Goal: Task Accomplishment & Management: Manage account settings

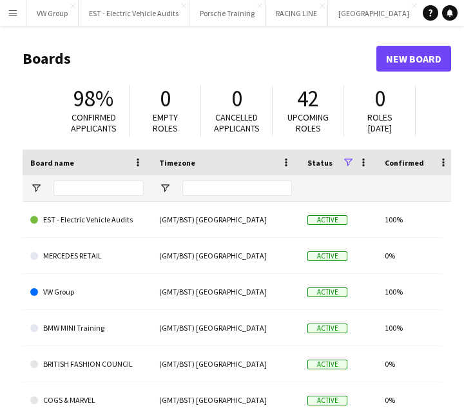
click at [13, 14] on app-icon "Menu" at bounding box center [13, 13] width 10 height 10
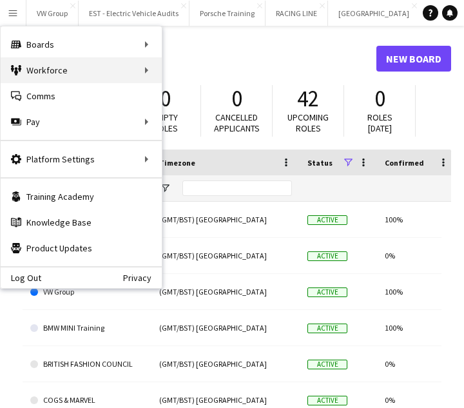
click at [157, 73] on div "Workforce Workforce" at bounding box center [81, 70] width 161 height 26
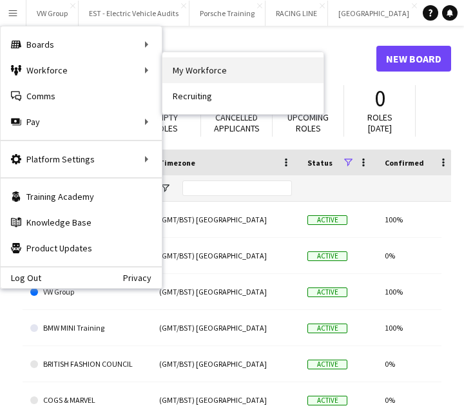
click at [195, 72] on link "My Workforce" at bounding box center [242, 70] width 161 height 26
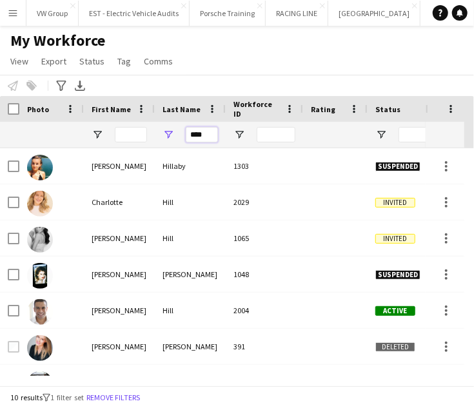
click at [208, 134] on input "****" at bounding box center [202, 134] width 32 height 15
type input "*"
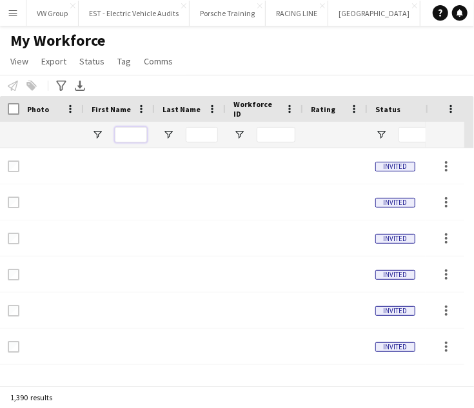
click at [122, 133] on input "First Name Filter Input" at bounding box center [131, 134] width 32 height 15
type input "*"
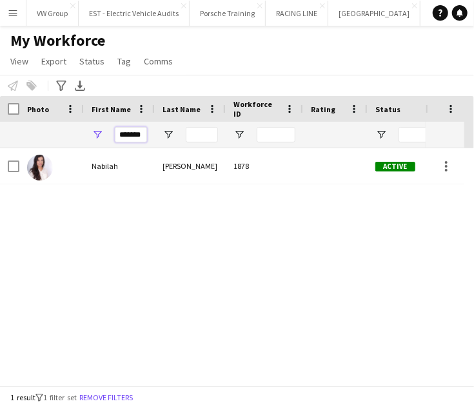
type input "*******"
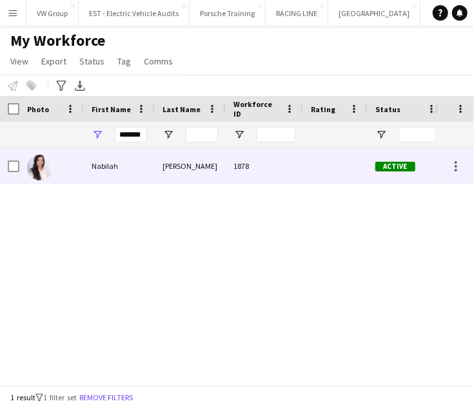
click at [104, 171] on div "Nabilah" at bounding box center [119, 165] width 71 height 35
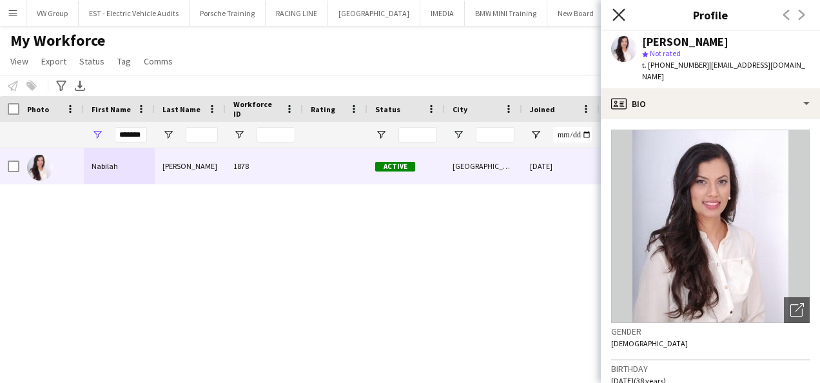
click at [463, 15] on icon "Close pop-in" at bounding box center [618, 14] width 12 height 12
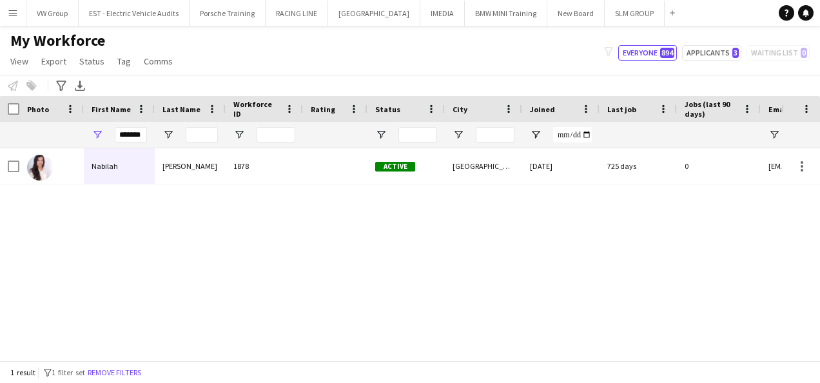
click at [12, 12] on app-icon "Menu" at bounding box center [13, 13] width 10 height 10
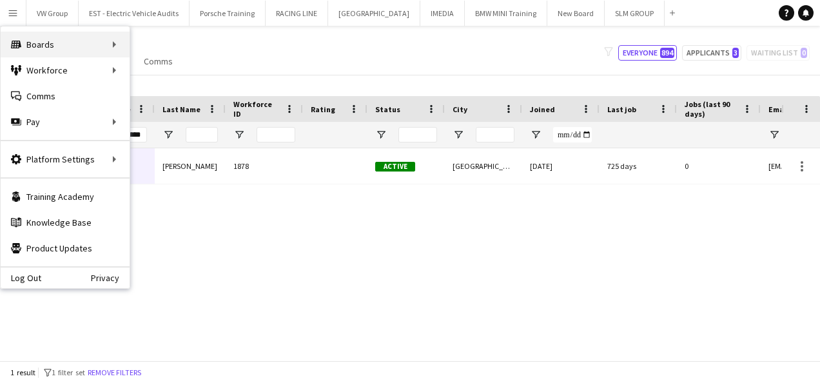
click at [119, 40] on div "Boards Boards" at bounding box center [65, 45] width 129 height 26
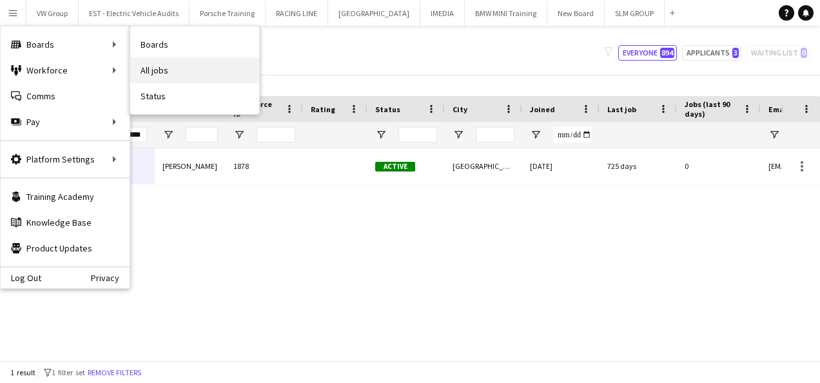
click at [170, 72] on link "All jobs" at bounding box center [194, 70] width 129 height 26
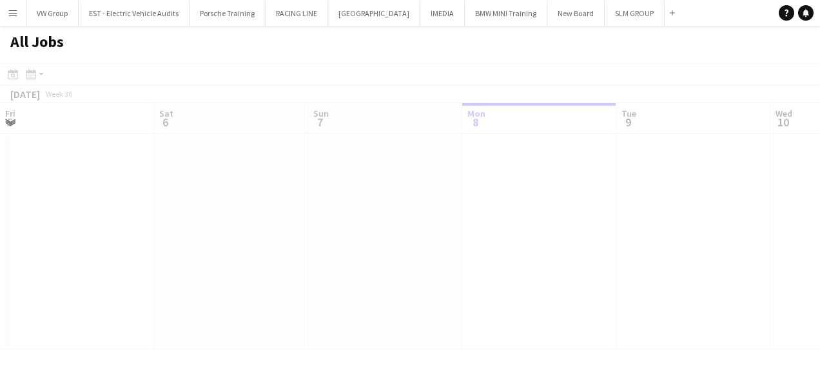
scroll to position [0, 308]
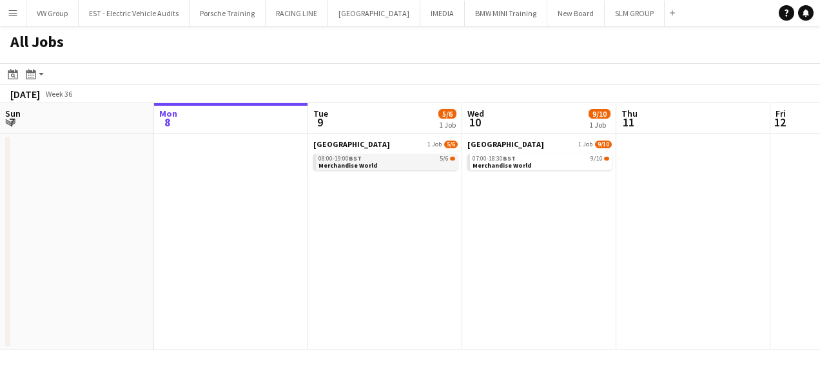
click at [409, 167] on link "08:00-19:00 BST 5/6 Merchandise World" at bounding box center [386, 161] width 137 height 15
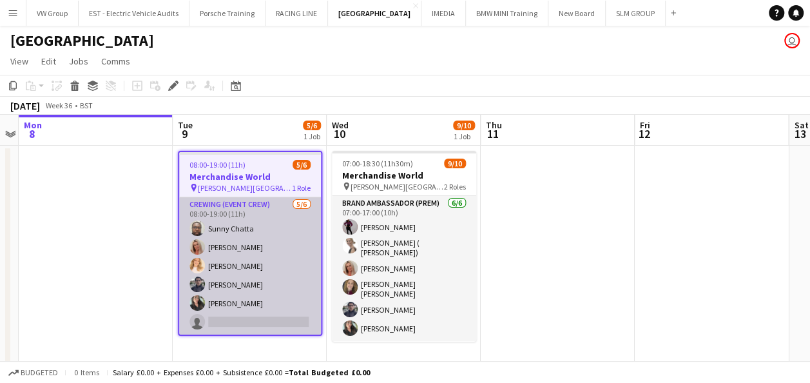
click at [220, 320] on app-card-role "Crewing (Event Crew) 5/6 08:00-19:00 (11h) Sunny Chatta Diane Barlow Charlotte …" at bounding box center [250, 265] width 142 height 137
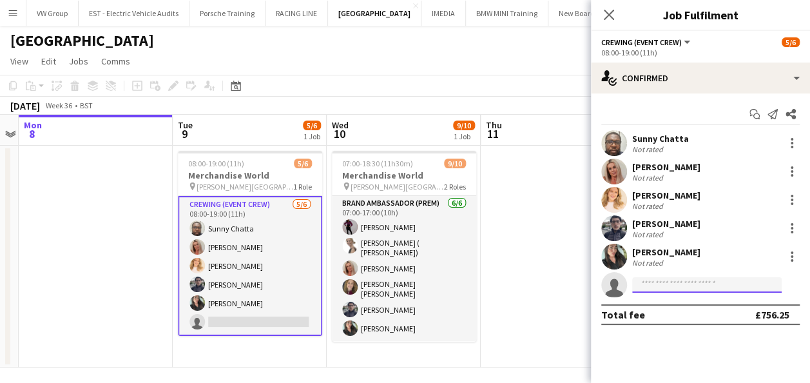
click at [654, 288] on input at bounding box center [707, 284] width 150 height 15
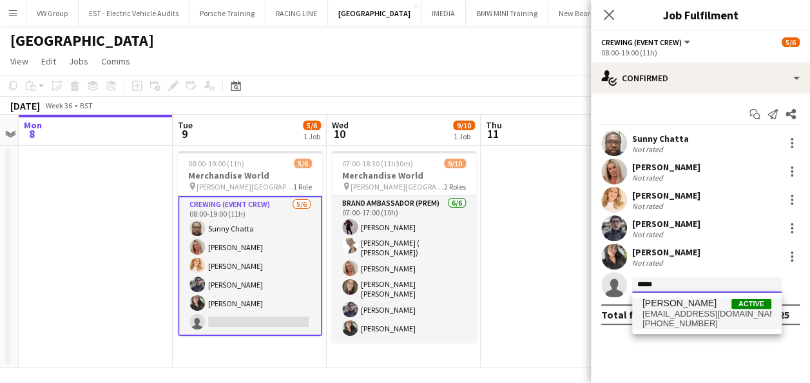
type input "*****"
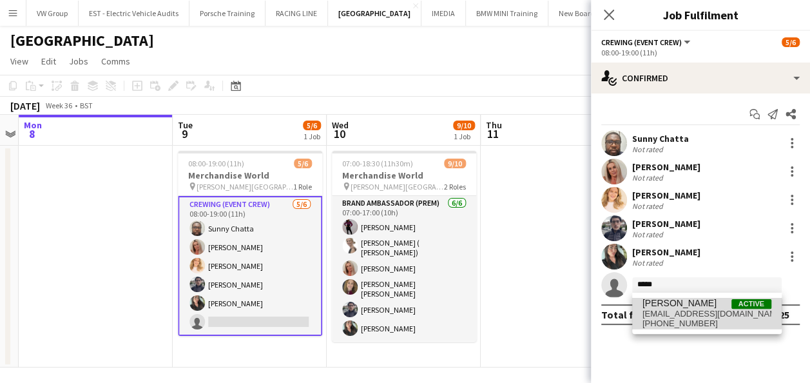
click at [681, 312] on span "nabilah_rajput@hotmail.co.uk" at bounding box center [707, 314] width 129 height 10
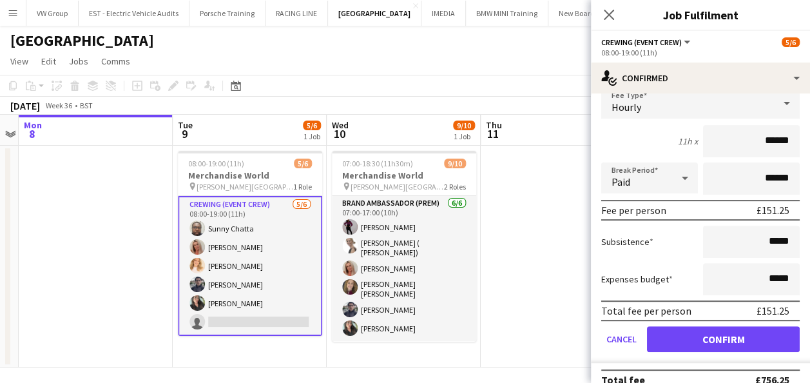
scroll to position [233, 0]
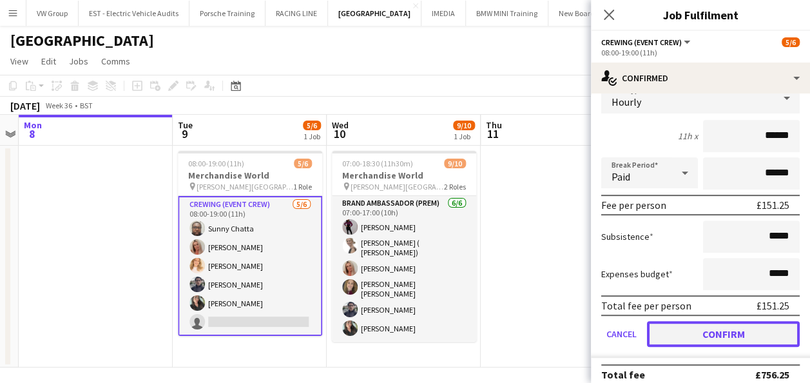
click at [741, 335] on button "Confirm" at bounding box center [723, 334] width 153 height 26
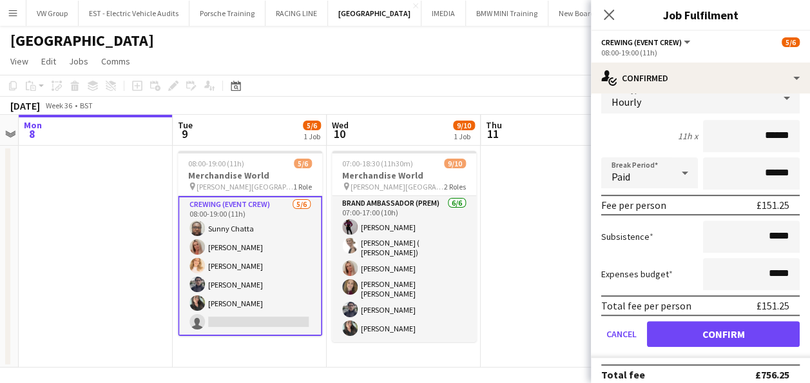
scroll to position [0, 0]
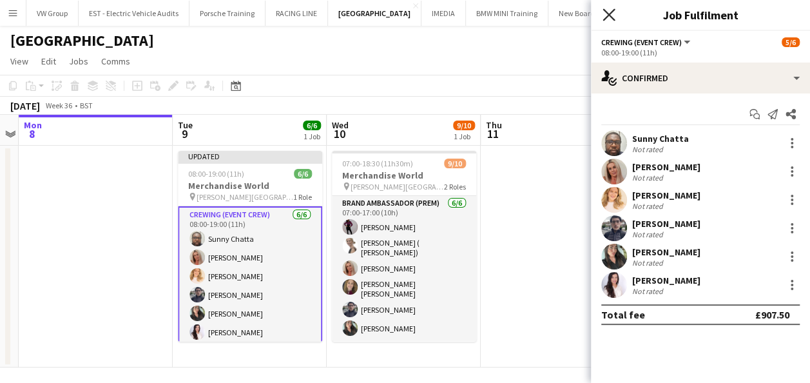
click at [609, 12] on icon "Close pop-in" at bounding box center [609, 14] width 12 height 12
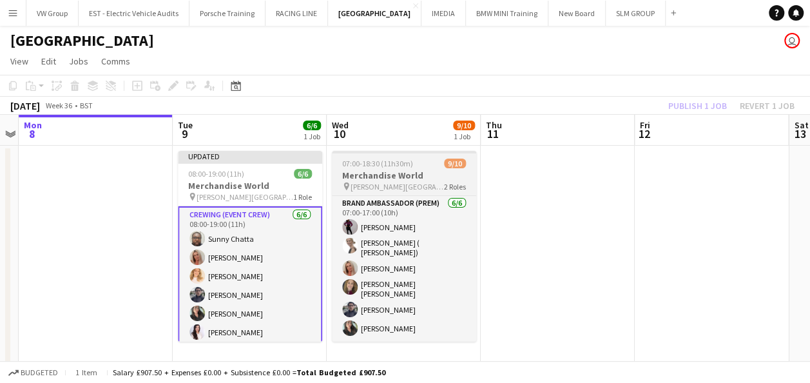
scroll to position [91, 0]
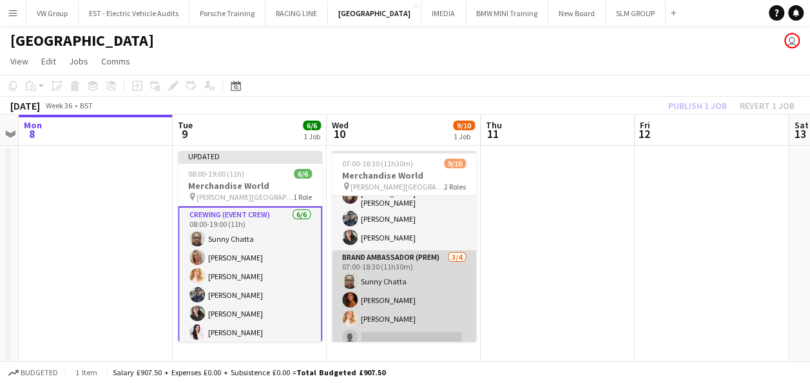
click at [384, 326] on app-card-role "Brand Ambassador (Prem) 3/4 07:00-18:30 (11h30m) Sunny Chatta Nikki Thurland Ch…" at bounding box center [404, 300] width 144 height 100
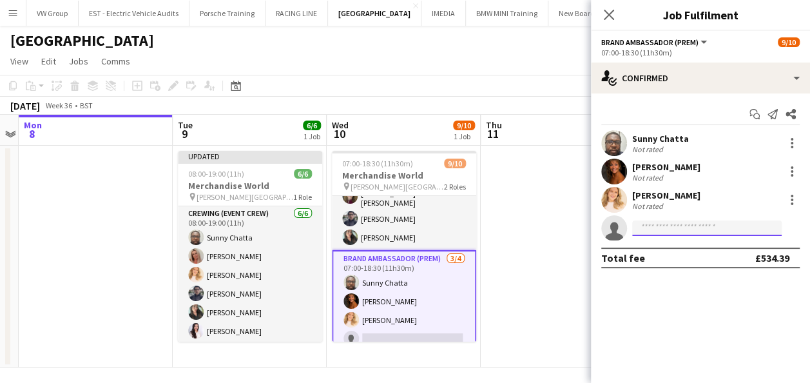
click at [645, 229] on input at bounding box center [707, 227] width 150 height 15
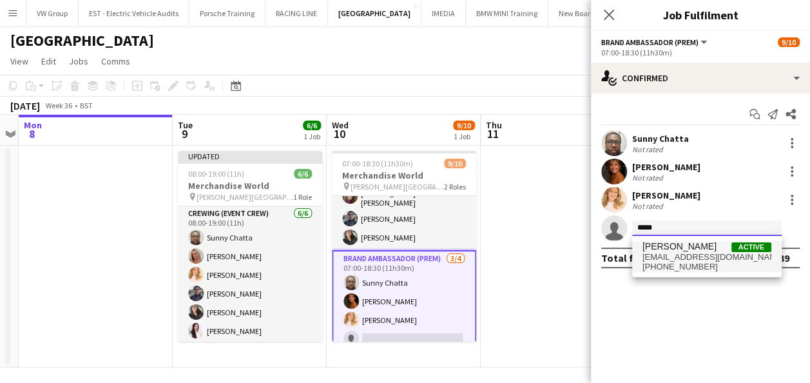
type input "*****"
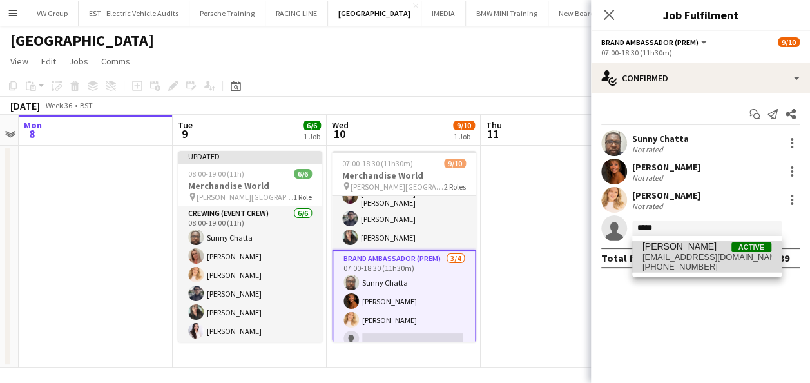
click at [684, 257] on span "nabilah_rajput@hotmail.co.uk" at bounding box center [707, 257] width 129 height 10
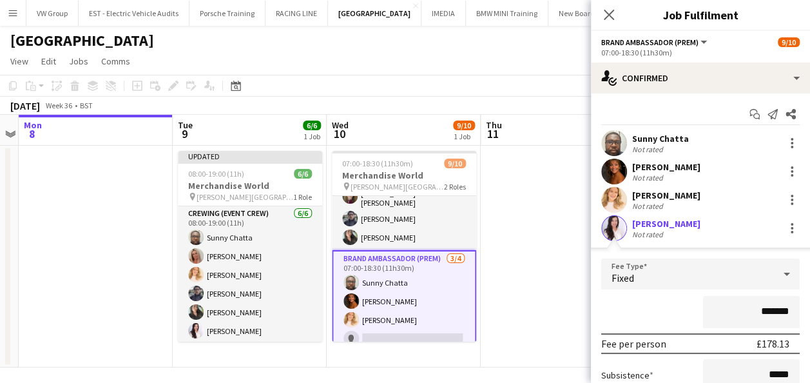
scroll to position [150, 0]
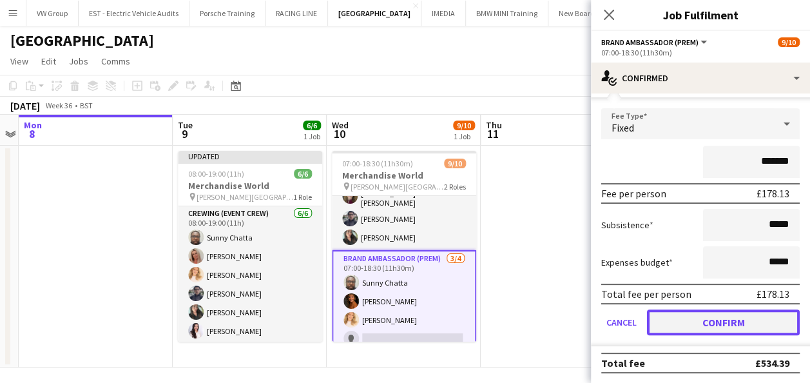
click at [731, 320] on button "Confirm" at bounding box center [723, 322] width 153 height 26
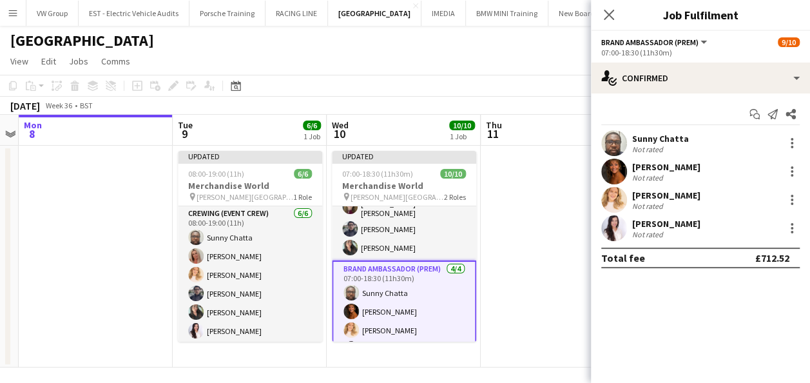
scroll to position [0, 0]
click at [557, 219] on app-date-cell at bounding box center [558, 257] width 154 height 222
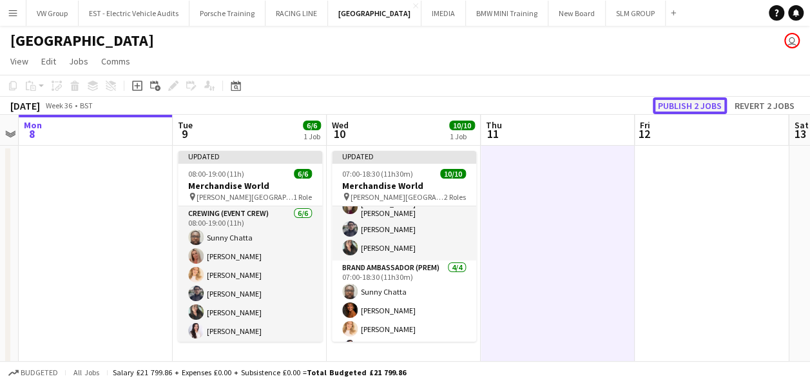
click at [684, 106] on button "Publish 2 jobs" at bounding box center [690, 105] width 74 height 17
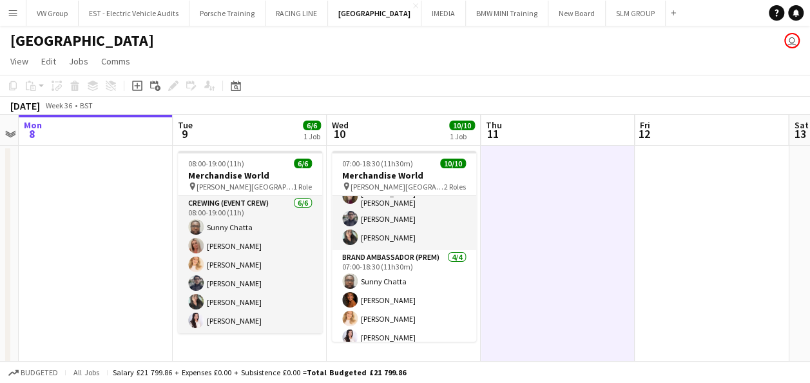
click at [752, 171] on app-date-cell at bounding box center [712, 257] width 154 height 222
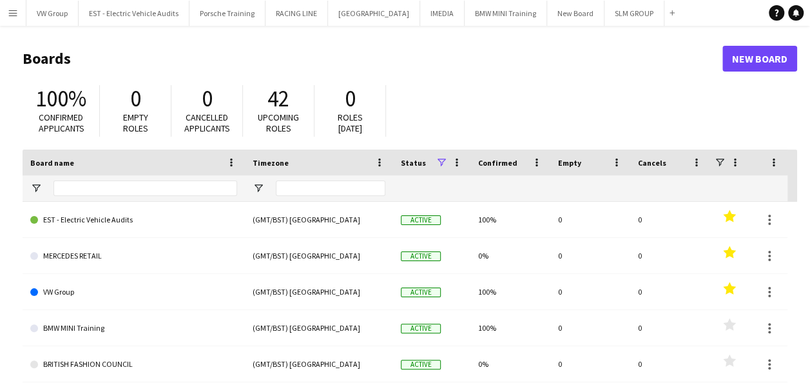
click at [9, 12] on app-icon "Menu" at bounding box center [13, 13] width 10 height 10
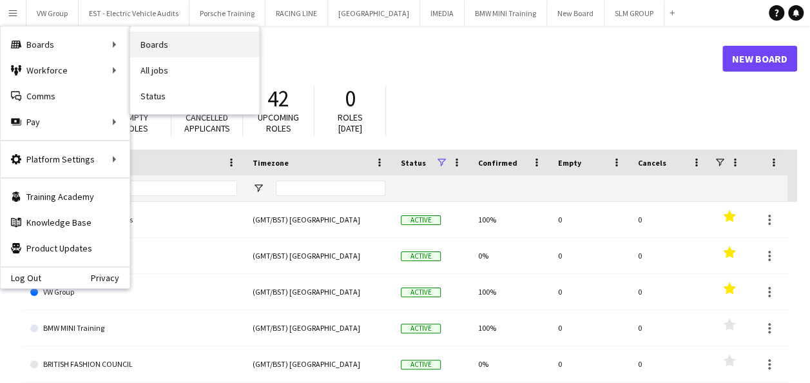
click at [153, 46] on link "Boards" at bounding box center [194, 45] width 129 height 26
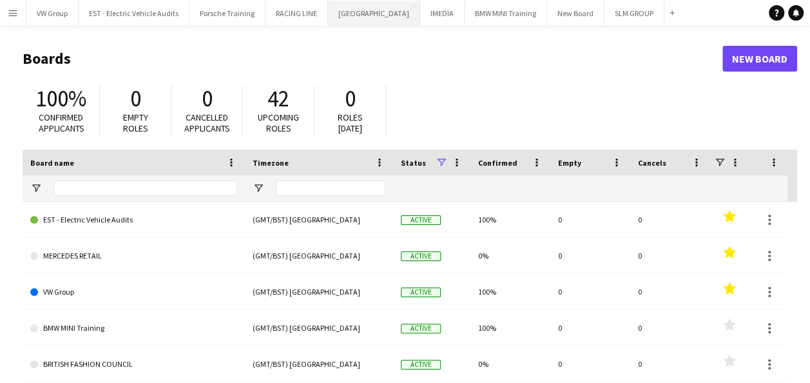
click at [364, 12] on button "SOURCING CITY Close" at bounding box center [374, 13] width 92 height 25
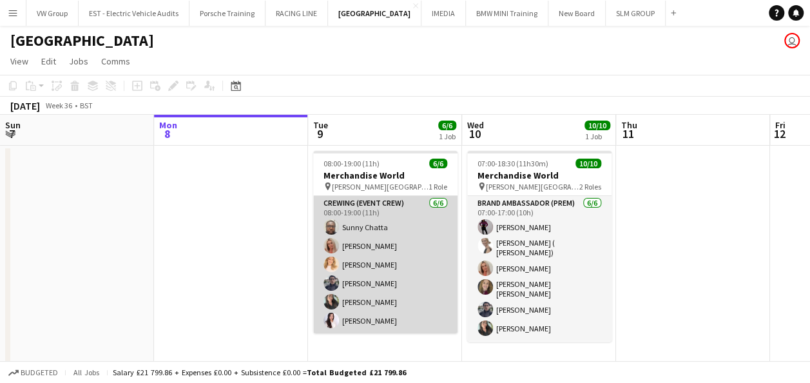
click at [393, 207] on app-card-role "Crewing (Event Crew) 6/6 08:00-19:00 (11h) Sunny Chatta Diane Barlow Charlotte …" at bounding box center [385, 264] width 144 height 137
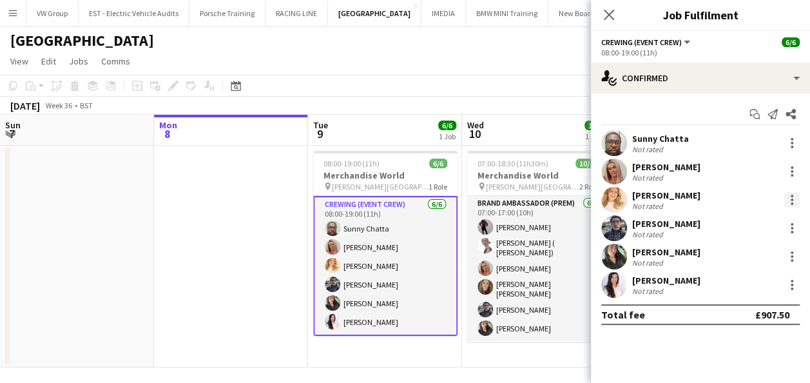
click at [789, 201] on div at bounding box center [791, 199] width 15 height 15
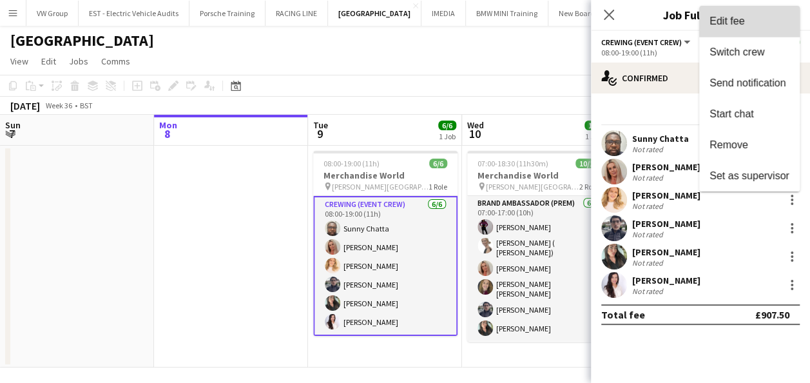
click at [750, 23] on span "Edit fee" at bounding box center [750, 21] width 80 height 12
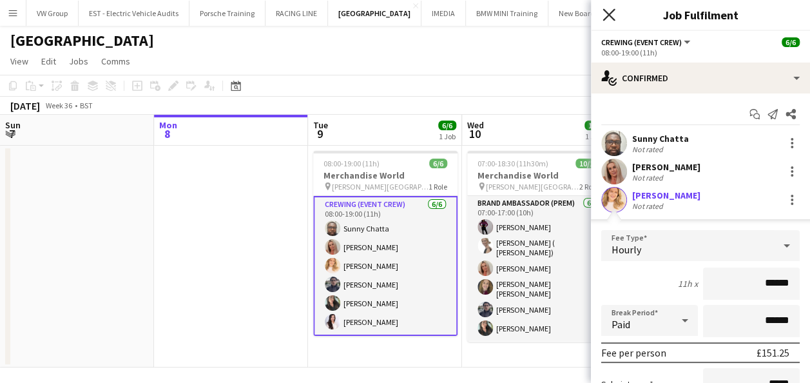
click at [610, 20] on icon "Close pop-in" at bounding box center [609, 14] width 12 height 12
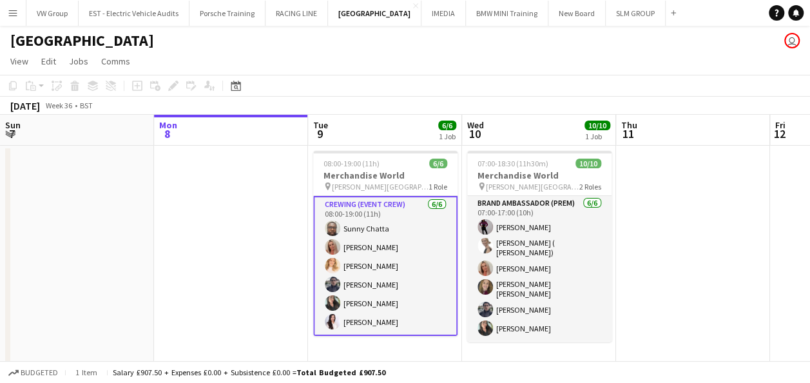
click at [678, 243] on app-date-cell at bounding box center [693, 257] width 154 height 222
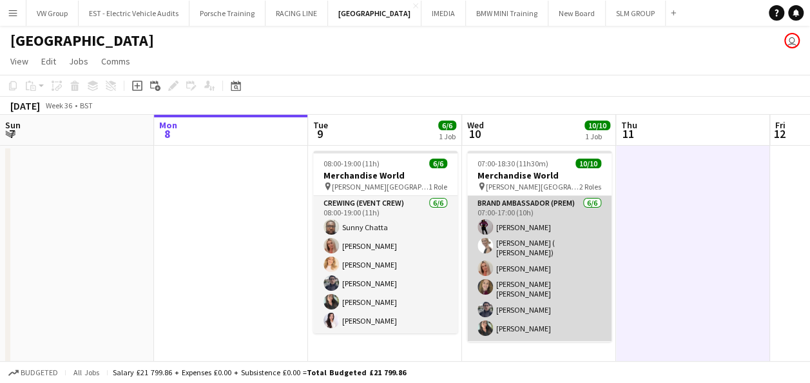
click at [549, 208] on app-card-role "Brand Ambassador (Prem) 6/6 07:00-17:00 (10h) Shelley-Davina Burton Tanya ( Tet…" at bounding box center [539, 268] width 144 height 145
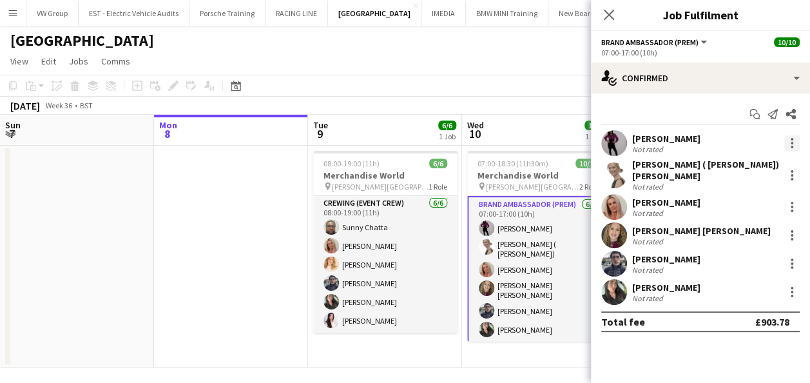
click at [792, 144] on div at bounding box center [791, 142] width 15 height 15
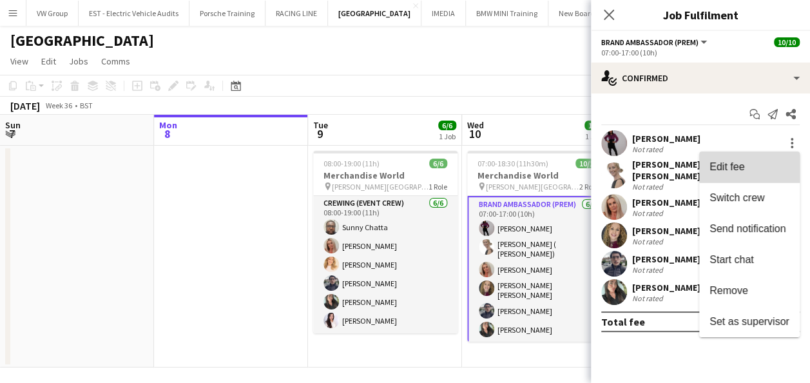
click at [754, 168] on span "Edit fee" at bounding box center [750, 167] width 80 height 12
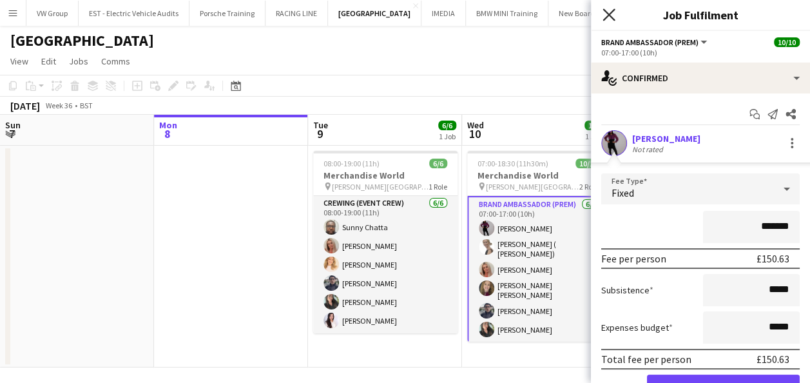
click at [610, 17] on icon "Close pop-in" at bounding box center [609, 14] width 12 height 12
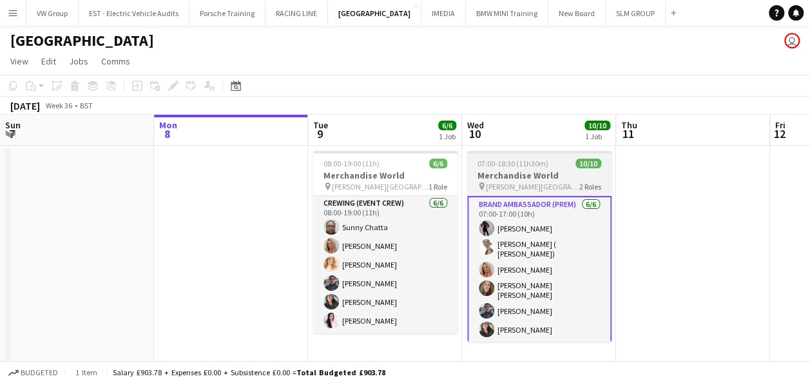
scroll to position [93, 0]
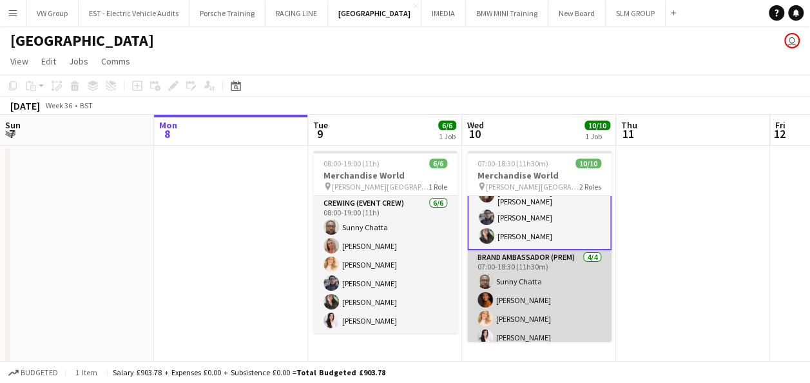
click at [554, 282] on app-card-role "Brand Ambassador (Prem) 4/4 07:00-18:30 (11h30m) Sunny Chatta Nikki Thurland Ch…" at bounding box center [539, 300] width 144 height 100
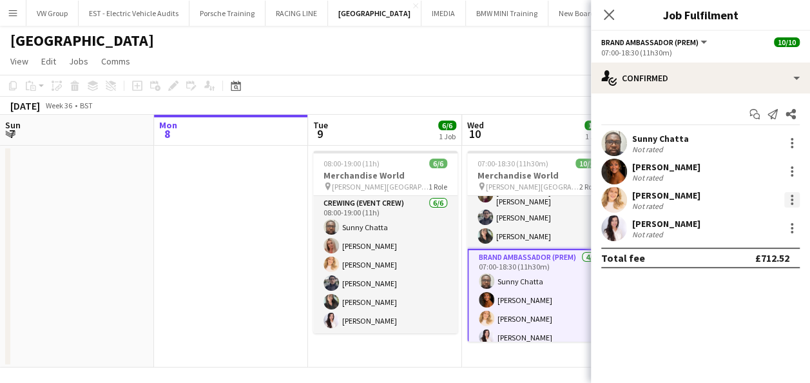
click at [794, 202] on div at bounding box center [791, 199] width 15 height 15
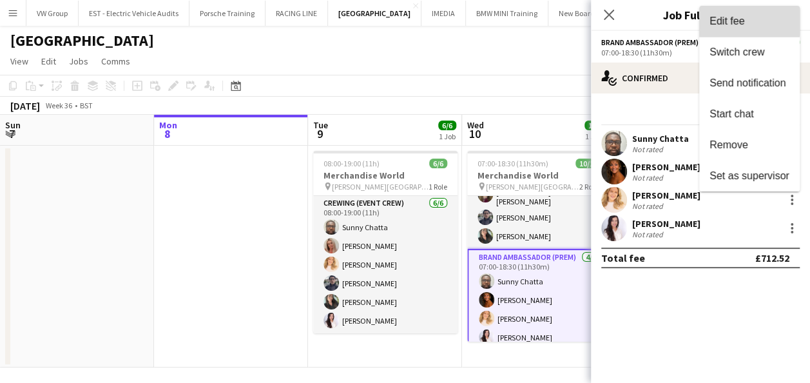
click at [735, 14] on button "Edit fee" at bounding box center [749, 21] width 101 height 31
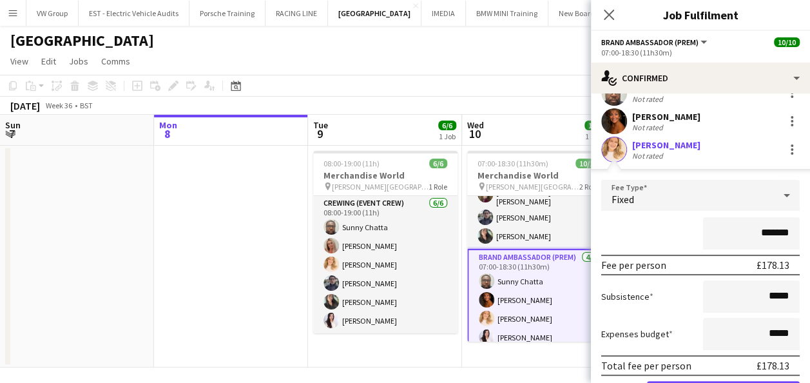
scroll to position [50, 0]
click at [607, 12] on icon at bounding box center [609, 14] width 12 height 12
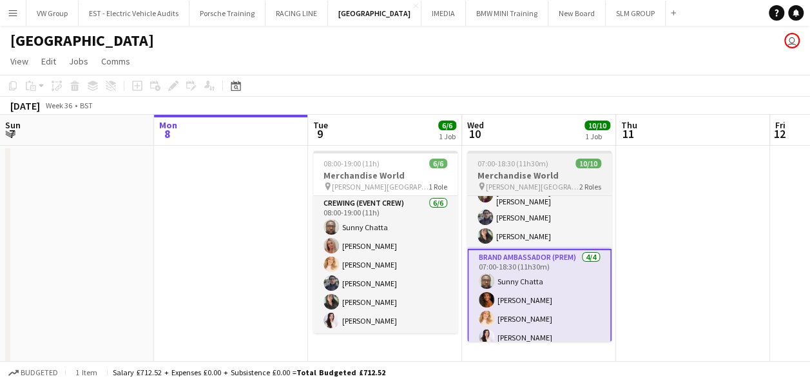
scroll to position [0, 0]
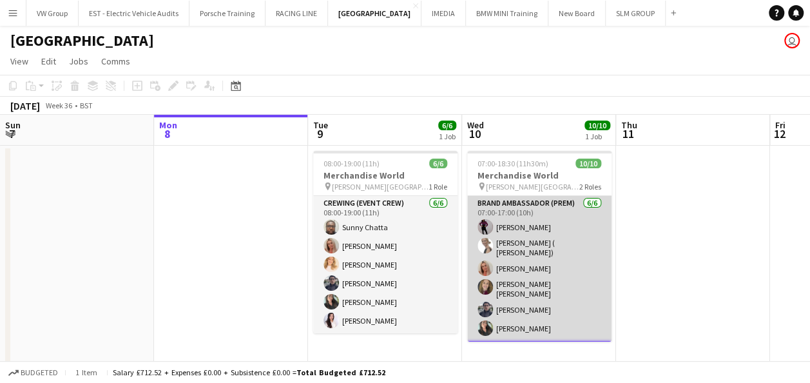
click at [536, 206] on app-card-role "Brand Ambassador (Prem) 6/6 07:00-17:00 (10h) Shelley-Davina Burton Tanya ( Tet…" at bounding box center [539, 268] width 144 height 145
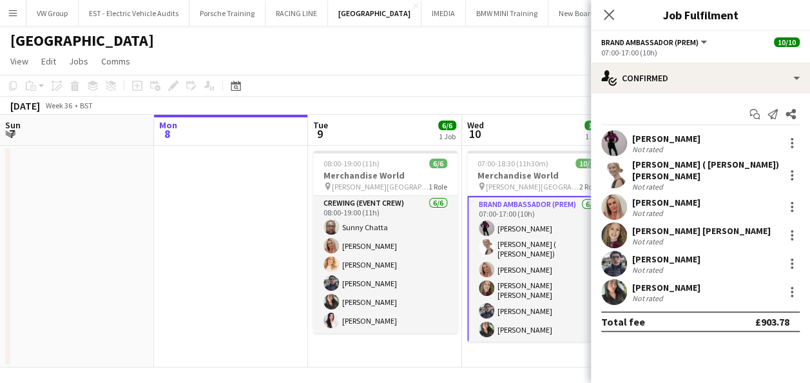
click at [676, 146] on div "Not rated" at bounding box center [666, 149] width 68 height 10
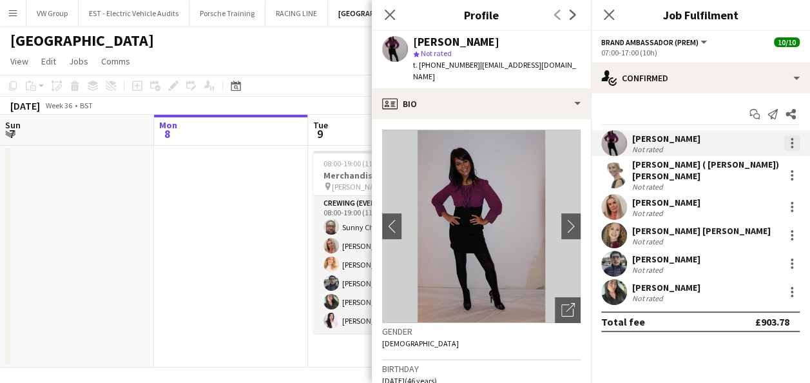
click at [791, 144] on div at bounding box center [792, 143] width 3 height 3
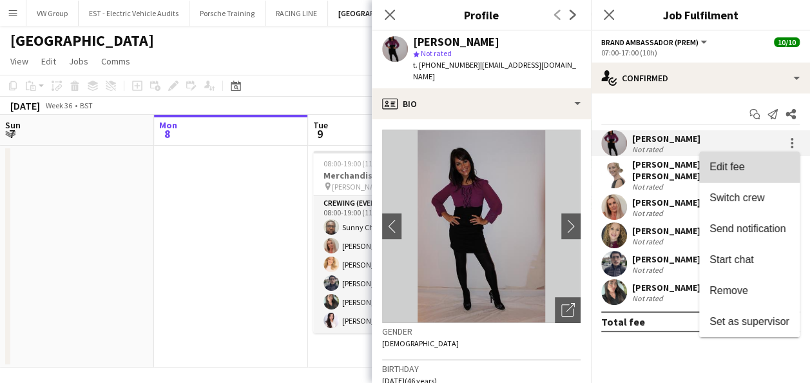
click at [743, 173] on button "Edit fee" at bounding box center [749, 166] width 101 height 31
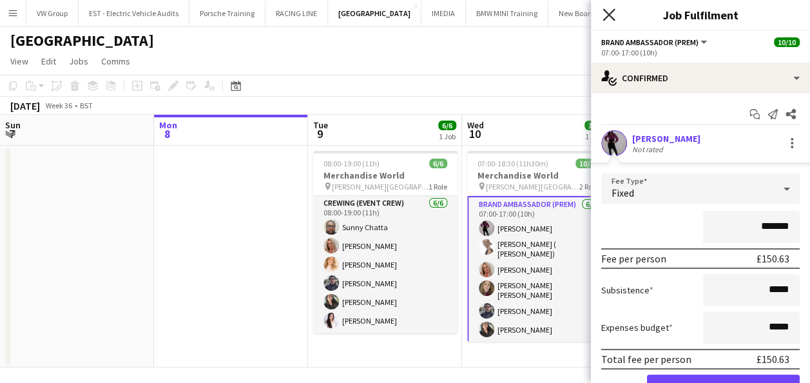
click at [607, 15] on icon "Close pop-in" at bounding box center [609, 14] width 12 height 12
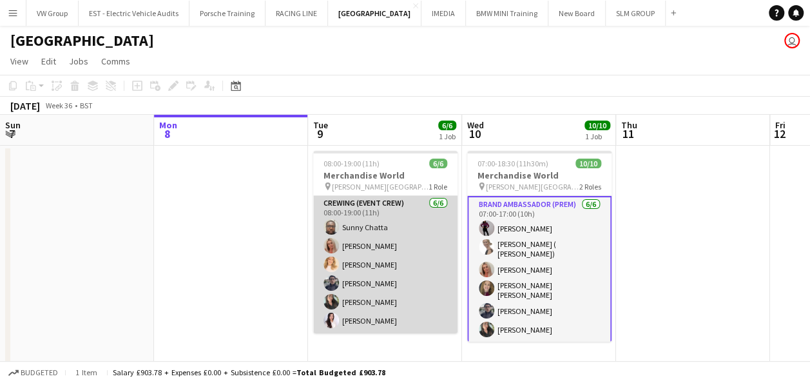
click at [380, 230] on app-card-role "Crewing (Event Crew) 6/6 08:00-19:00 (11h) Sunny Chatta Diane Barlow Charlotte …" at bounding box center [385, 264] width 144 height 137
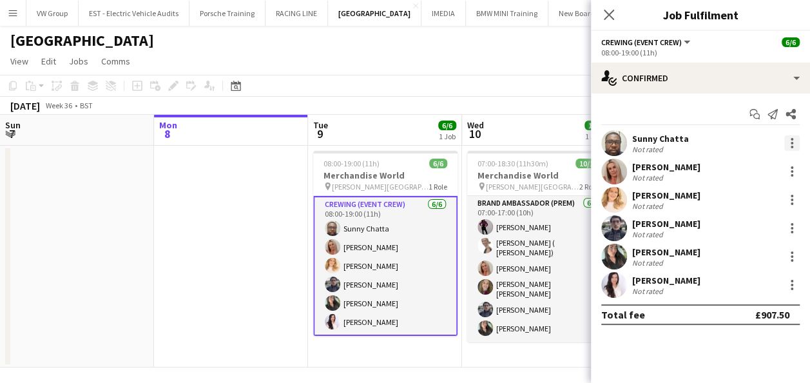
click at [791, 142] on div at bounding box center [792, 143] width 3 height 3
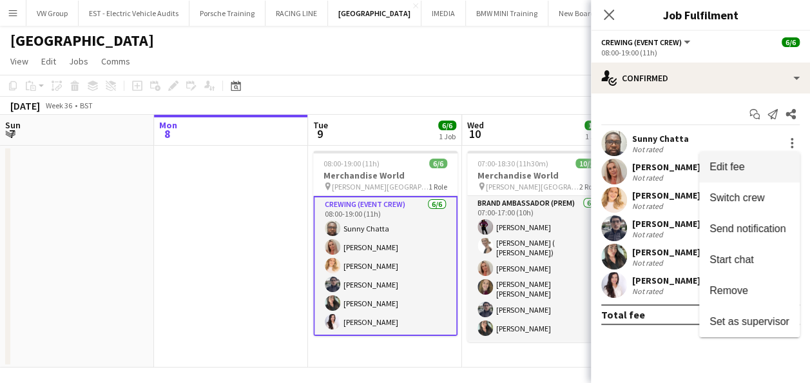
click at [738, 168] on span "Edit fee" at bounding box center [727, 166] width 35 height 11
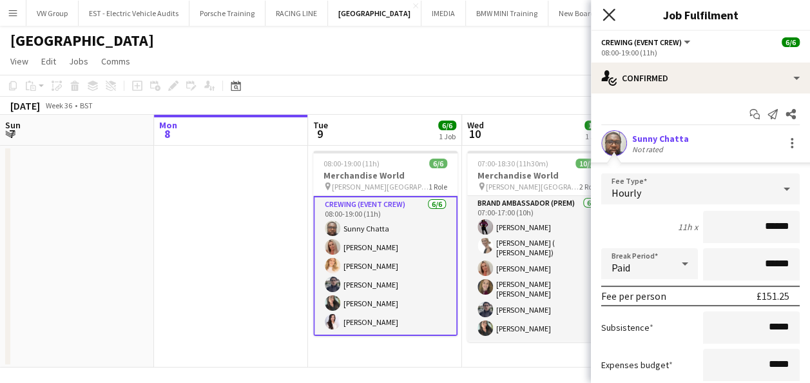
click at [607, 17] on icon at bounding box center [609, 14] width 12 height 12
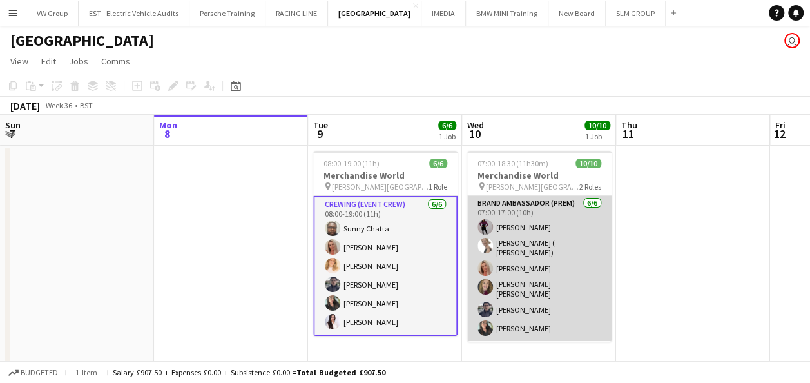
click at [552, 209] on app-card-role "Brand Ambassador (Prem) 6/6 07:00-17:00 (10h) Shelley-Davina Burton Tanya ( Tet…" at bounding box center [539, 268] width 144 height 145
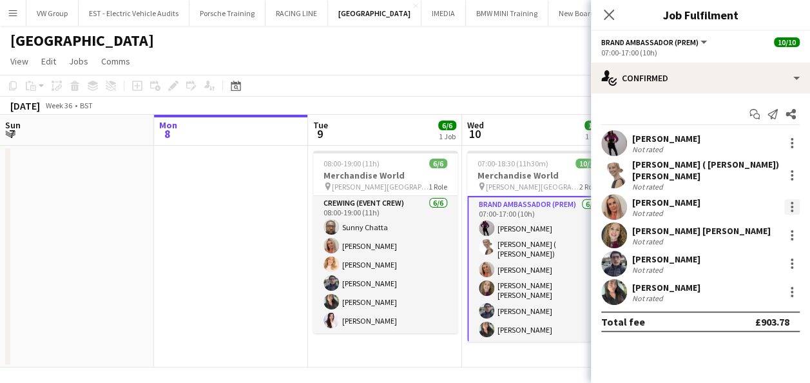
click at [793, 204] on div at bounding box center [791, 206] width 15 height 15
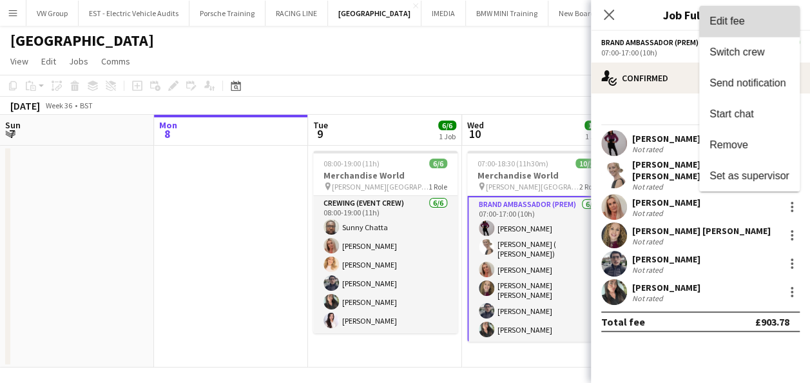
click at [739, 22] on span "Edit fee" at bounding box center [727, 20] width 35 height 11
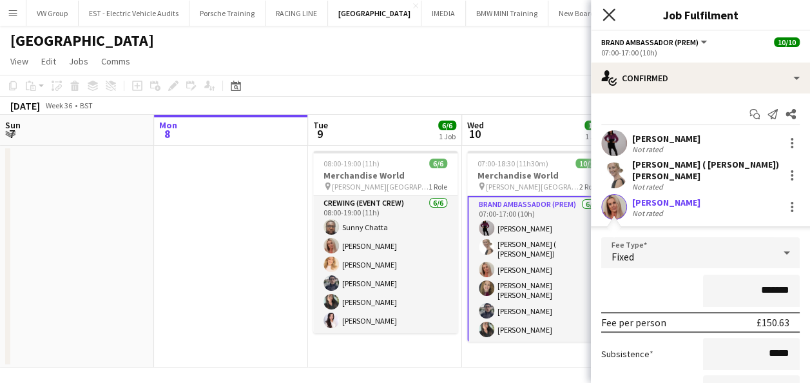
click at [610, 15] on icon "Close pop-in" at bounding box center [609, 14] width 12 height 12
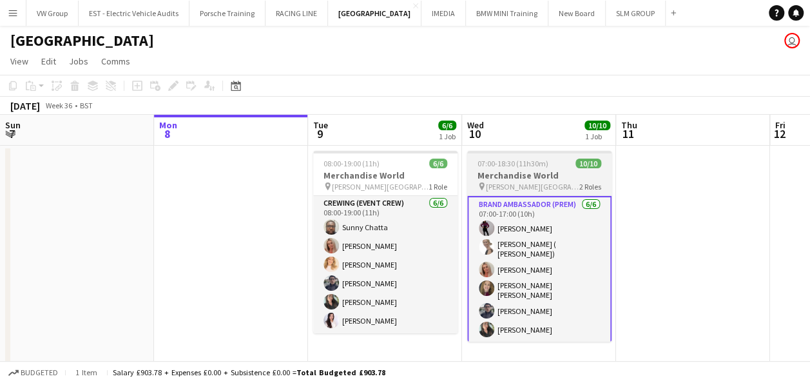
scroll to position [93, 0]
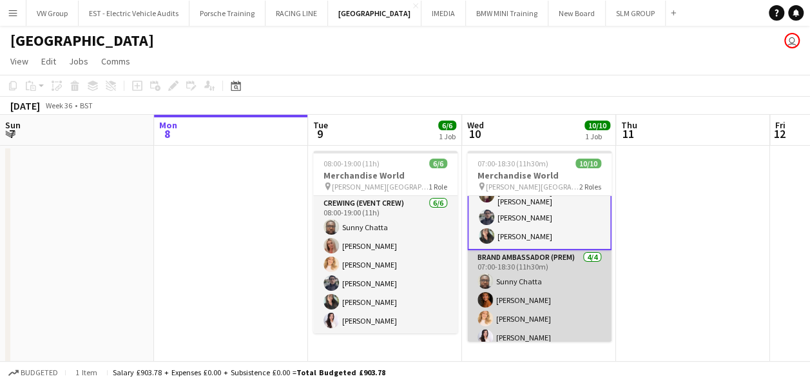
click at [540, 250] on app-card-role "Brand Ambassador (Prem) 4/4 07:00-18:30 (11h30m) Sunny Chatta Nikki Thurland Ch…" at bounding box center [539, 300] width 144 height 100
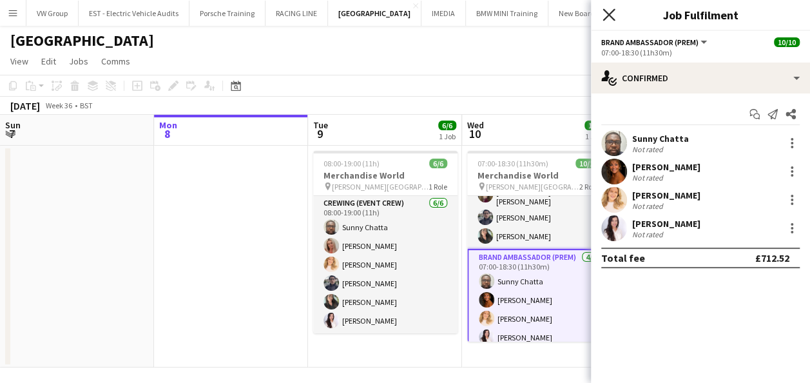
click at [611, 12] on icon at bounding box center [609, 14] width 12 height 12
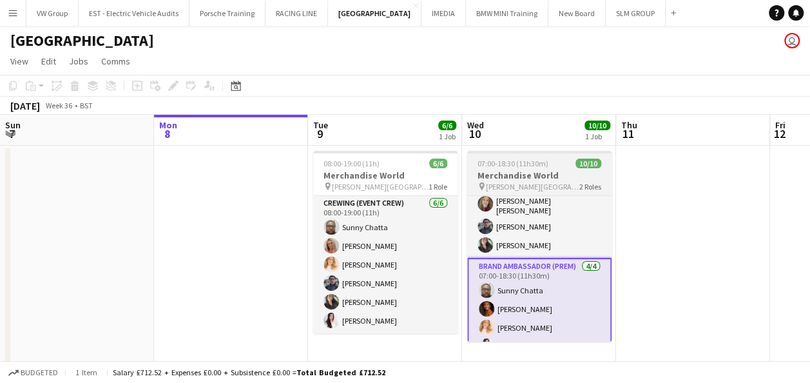
scroll to position [93, 0]
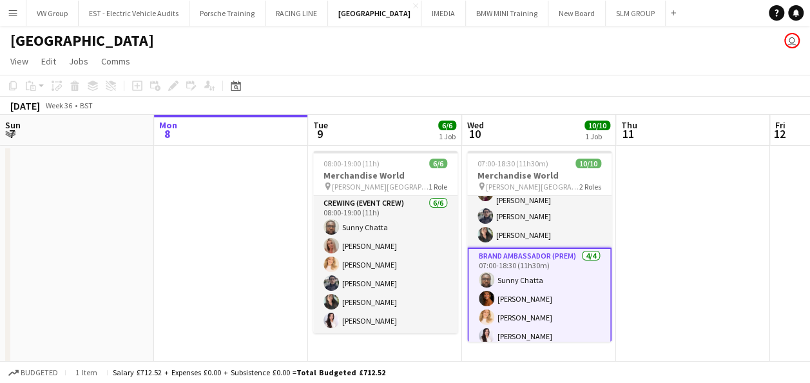
click at [719, 257] on app-date-cell at bounding box center [693, 257] width 154 height 222
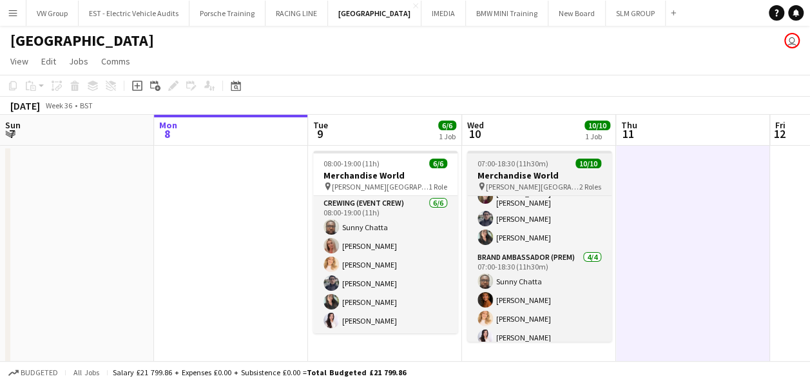
scroll to position [0, 0]
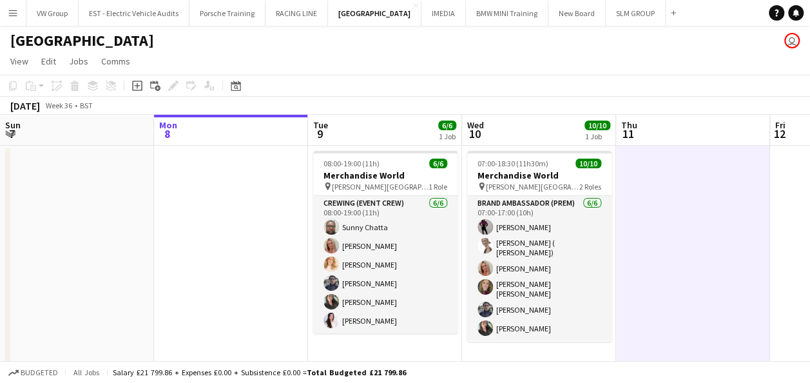
click at [715, 191] on app-date-cell at bounding box center [693, 257] width 154 height 222
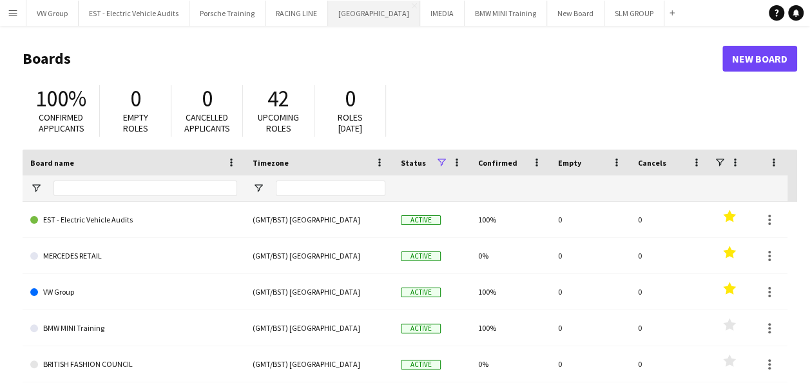
drag, startPoint x: 0, startPoint y: 0, endPoint x: 358, endPoint y: 10, distance: 358.6
click at [358, 10] on button "[GEOGRAPHIC_DATA] Close" at bounding box center [374, 13] width 92 height 25
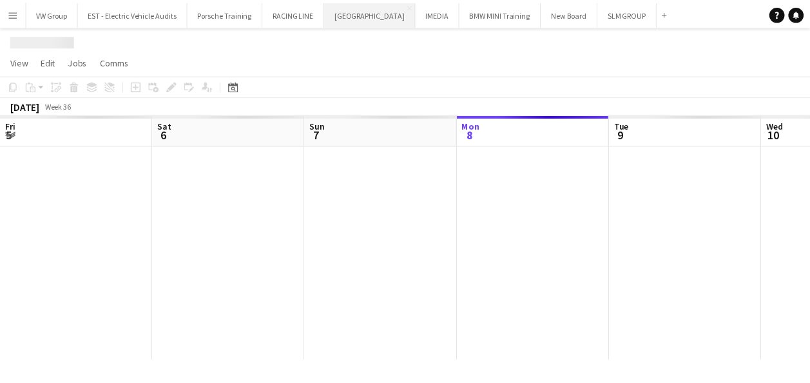
scroll to position [0, 308]
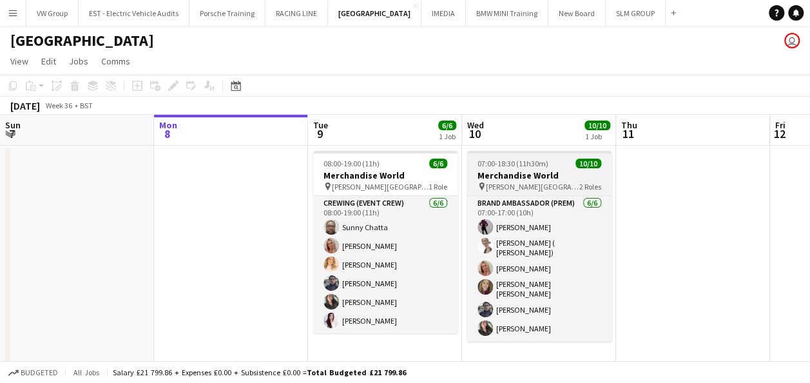
click at [556, 162] on div "07:00-18:30 (11h30m) 10/10" at bounding box center [539, 164] width 144 height 10
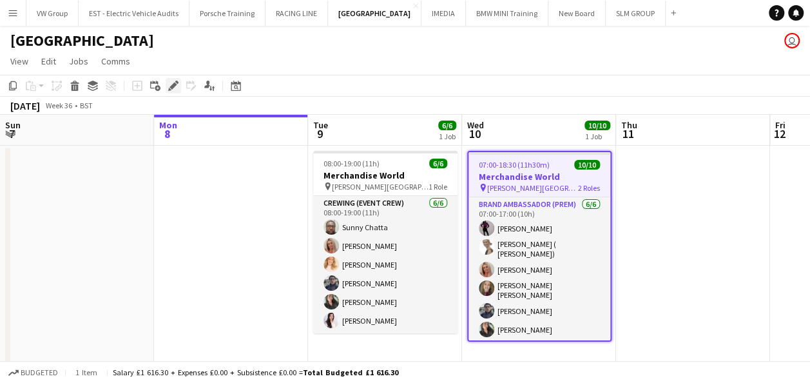
click at [175, 84] on icon at bounding box center [173, 86] width 7 height 7
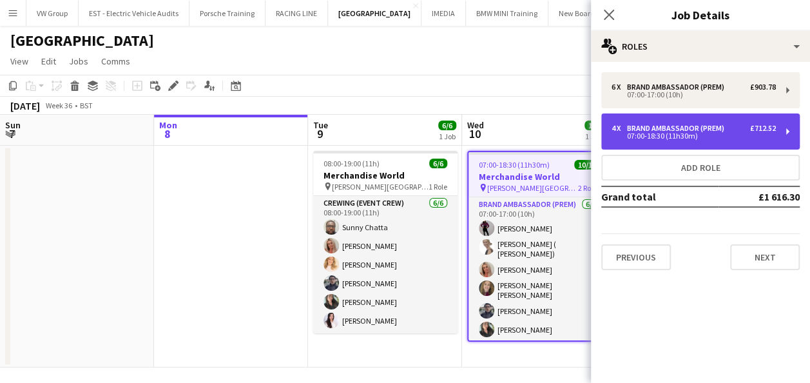
click at [788, 132] on div "4 x Brand Ambassador (Prem) £712.52 07:00-18:30 (11h30m)" at bounding box center [700, 131] width 199 height 36
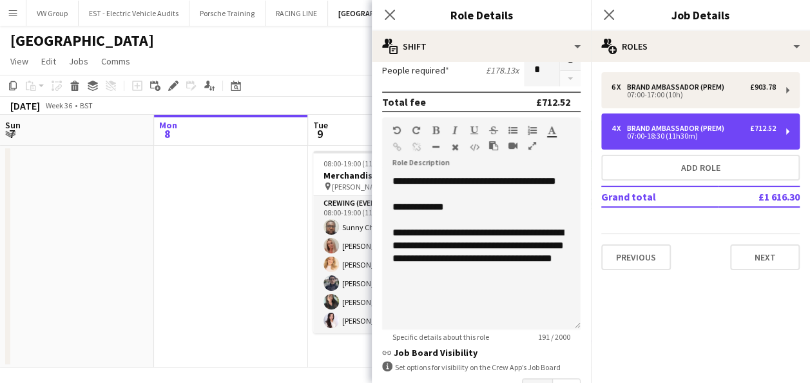
scroll to position [282, 0]
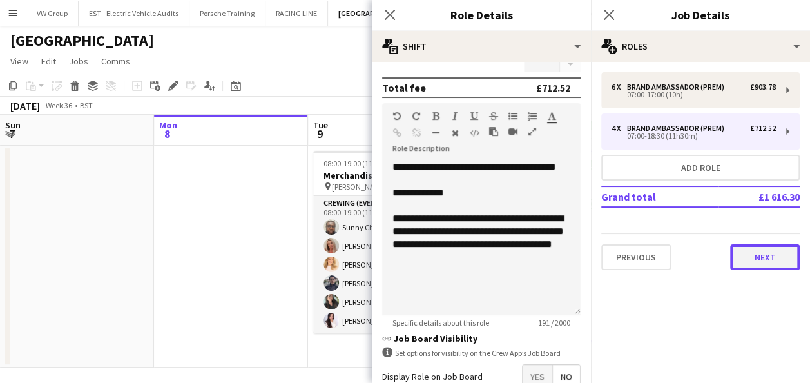
click at [790, 262] on button "Next" at bounding box center [765, 257] width 70 height 26
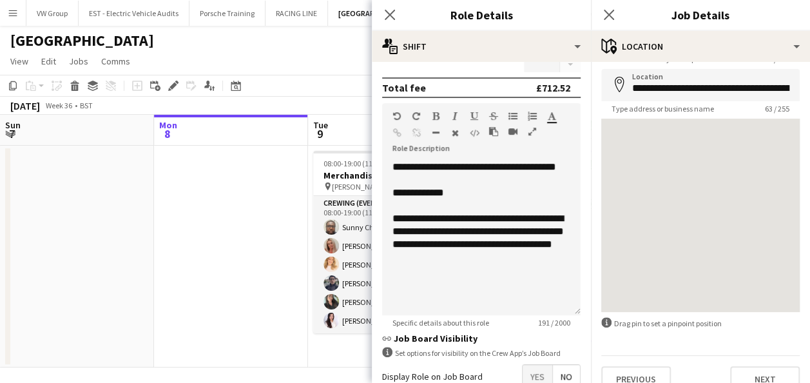
scroll to position [72, 0]
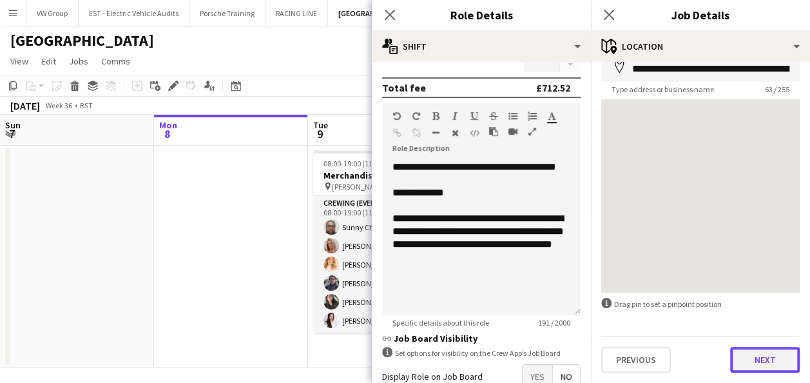
click at [774, 366] on button "Next" at bounding box center [765, 360] width 70 height 26
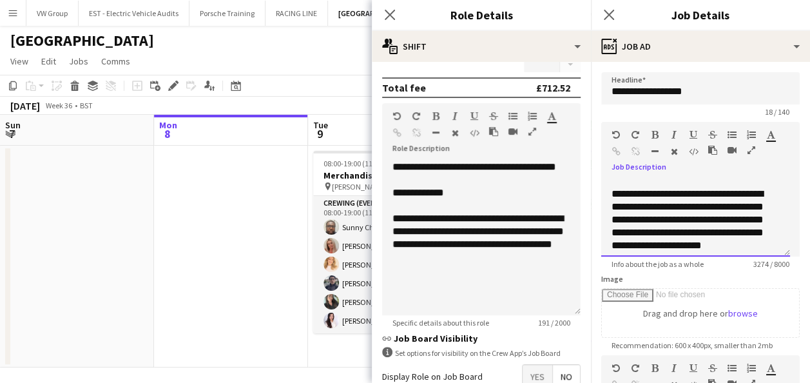
scroll to position [0, 0]
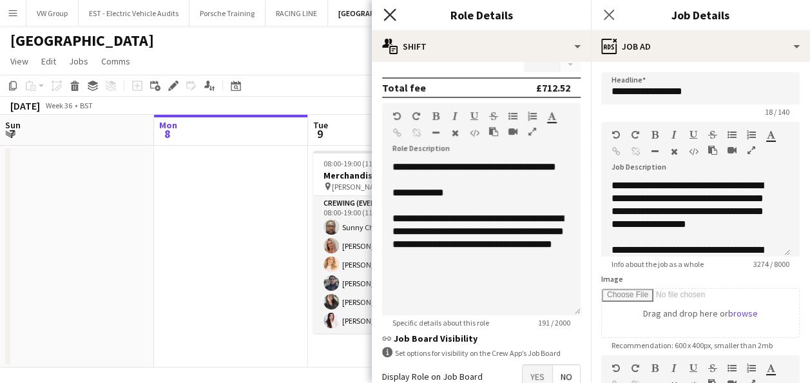
click at [388, 15] on icon "Close pop-in" at bounding box center [390, 14] width 12 height 12
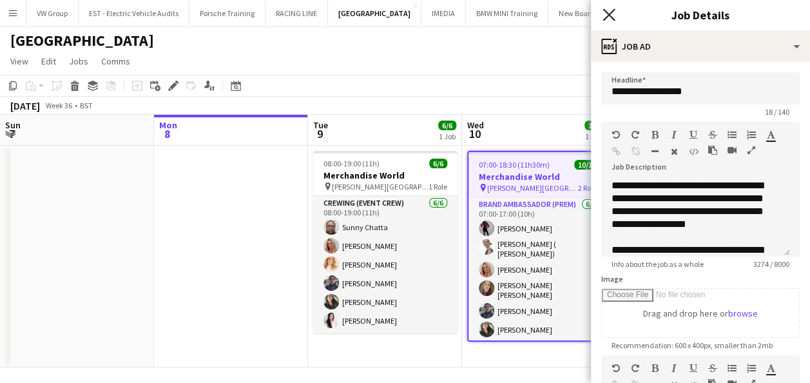
click at [612, 18] on icon at bounding box center [609, 14] width 12 height 12
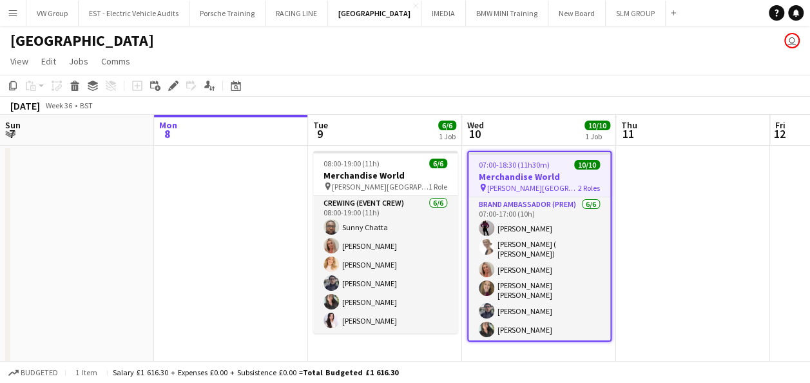
click at [712, 253] on app-date-cell at bounding box center [693, 257] width 154 height 222
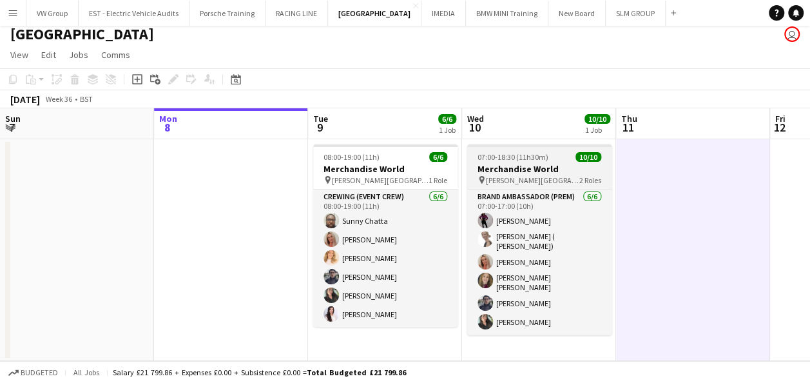
scroll to position [91, 0]
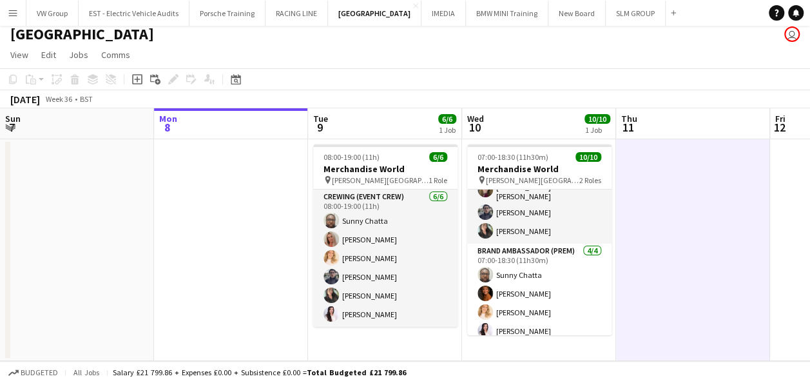
click at [14, 10] on app-icon "Menu" at bounding box center [13, 13] width 10 height 10
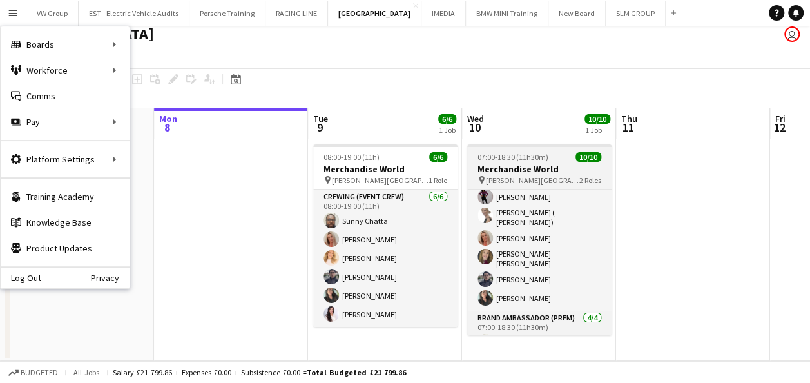
scroll to position [22, 0]
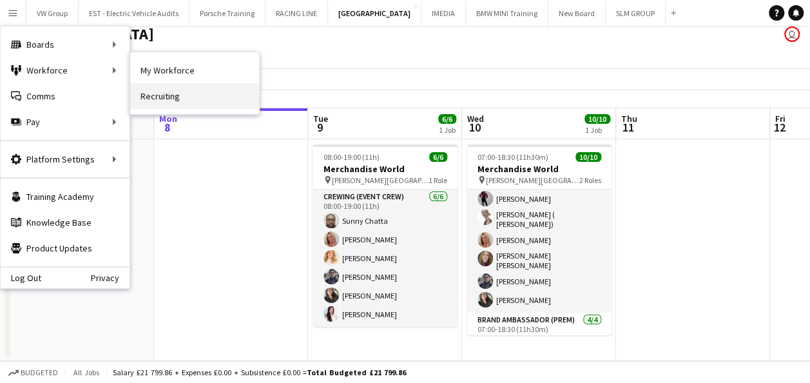
click at [151, 94] on link "Recruiting" at bounding box center [194, 96] width 129 height 26
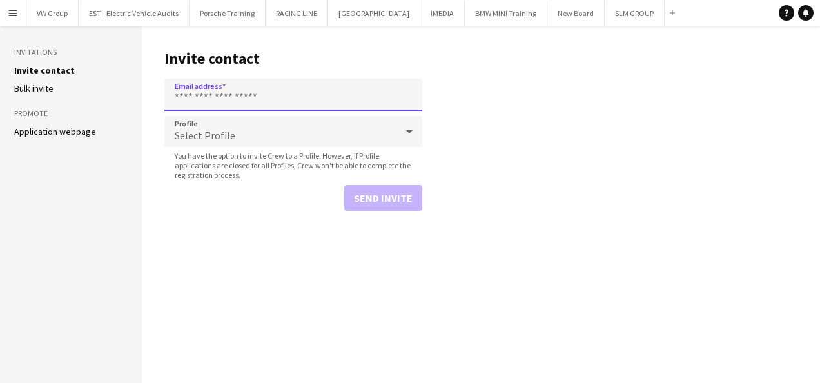
click at [190, 94] on input "Email address" at bounding box center [293, 95] width 258 height 32
paste input "**********"
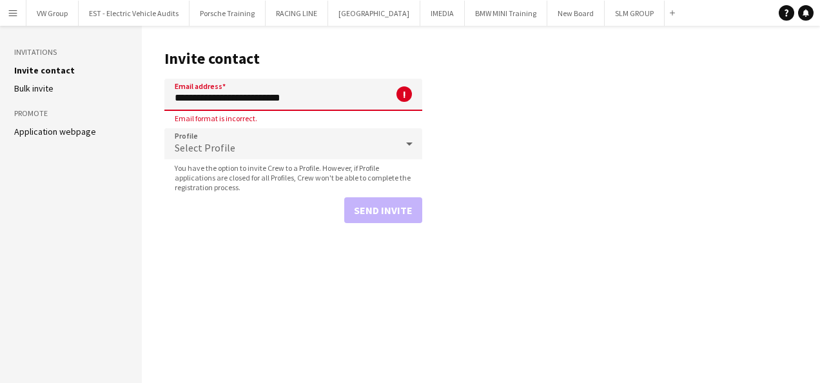
type input "**********"
click at [378, 209] on div "Send invite" at bounding box center [293, 210] width 258 height 26
click at [312, 98] on input "**********" at bounding box center [293, 95] width 258 height 32
click at [267, 144] on div "Select Profile" at bounding box center [280, 143] width 232 height 31
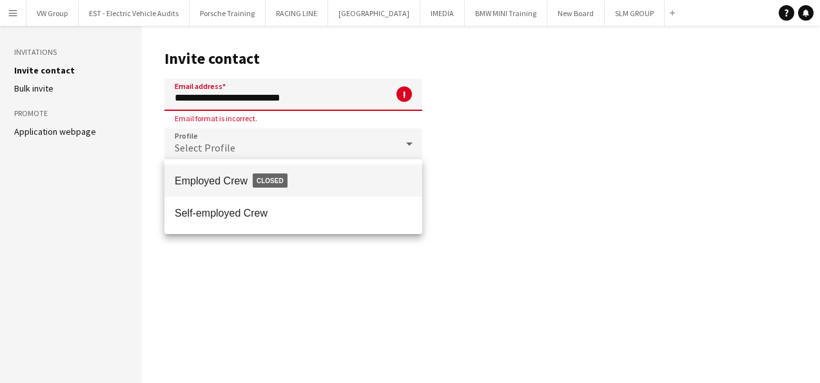
click at [267, 144] on div at bounding box center [410, 191] width 820 height 383
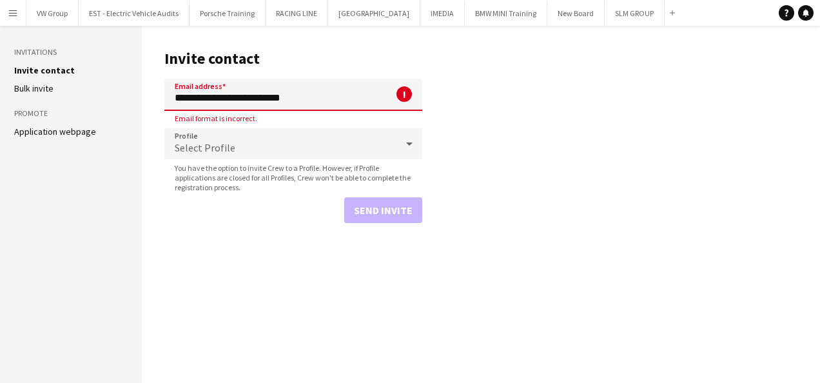
click at [311, 99] on input "**********" at bounding box center [293, 95] width 258 height 32
drag, startPoint x: 313, startPoint y: 96, endPoint x: 162, endPoint y: 94, distance: 151.5
click at [162, 94] on main "**********" at bounding box center [481, 204] width 678 height 357
click at [175, 101] on input "Email address" at bounding box center [293, 95] width 258 height 32
paste input "**********"
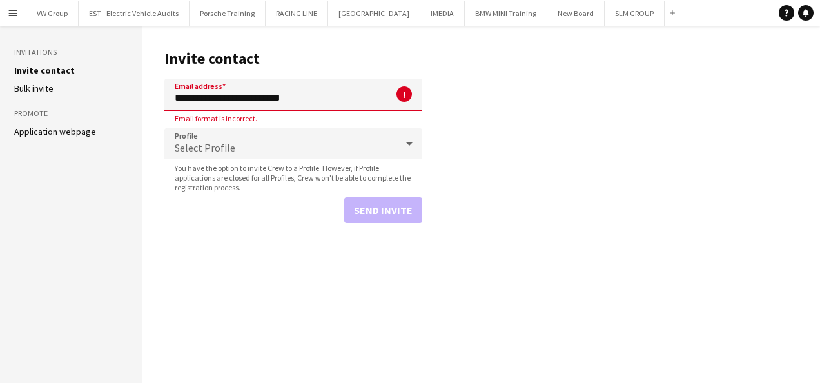
click at [316, 99] on input "**********" at bounding box center [293, 95] width 258 height 32
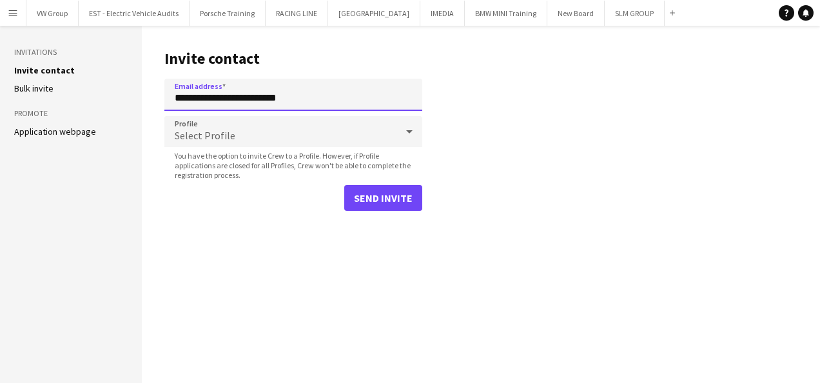
type input "**********"
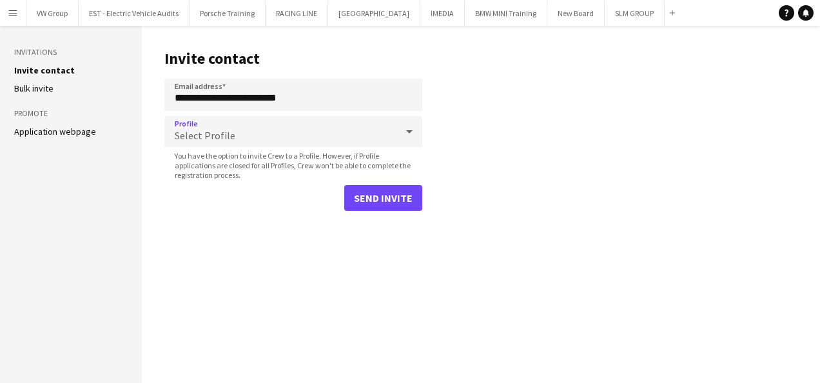
click at [241, 131] on div "Select Profile" at bounding box center [280, 131] width 232 height 31
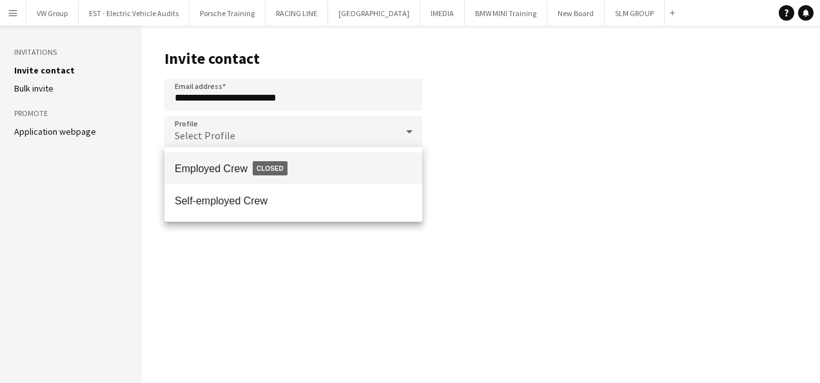
click at [463, 168] on div at bounding box center [410, 191] width 820 height 383
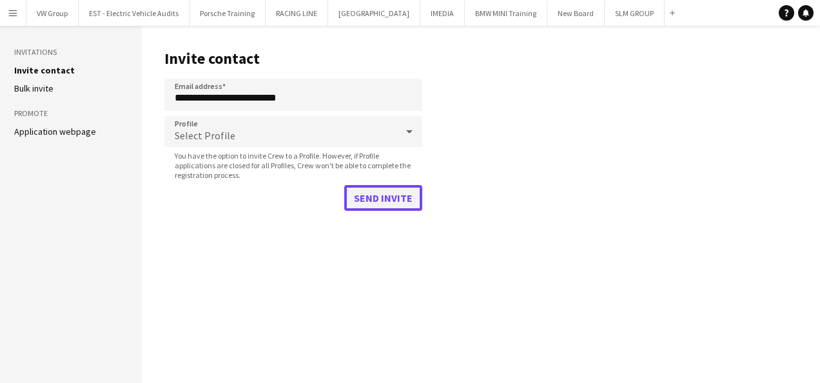
click at [379, 195] on button "Send invite" at bounding box center [383, 198] width 78 height 26
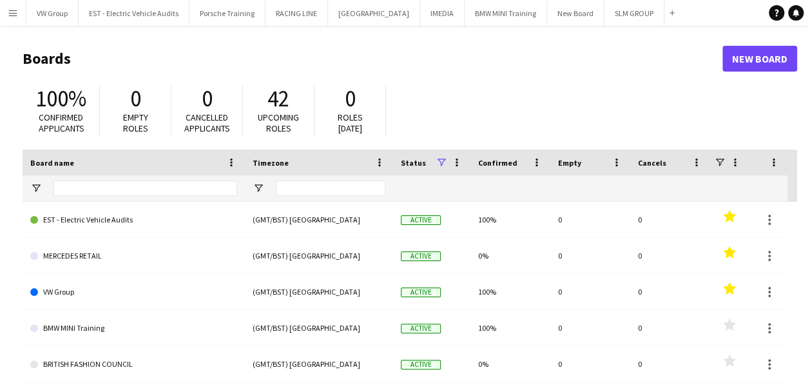
click at [12, 10] on app-icon "Menu" at bounding box center [13, 13] width 10 height 10
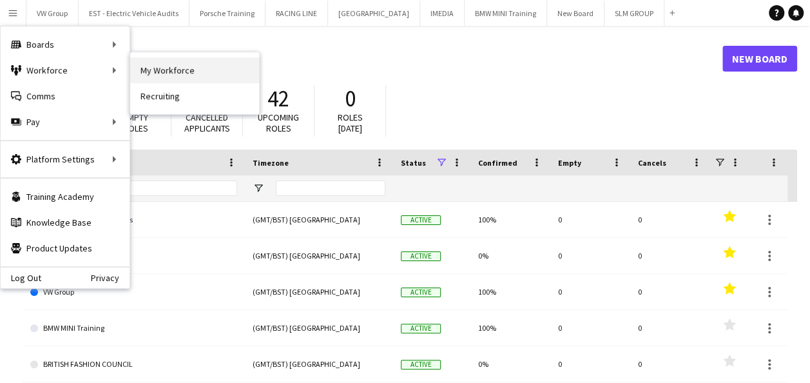
click at [169, 77] on link "My Workforce" at bounding box center [194, 70] width 129 height 26
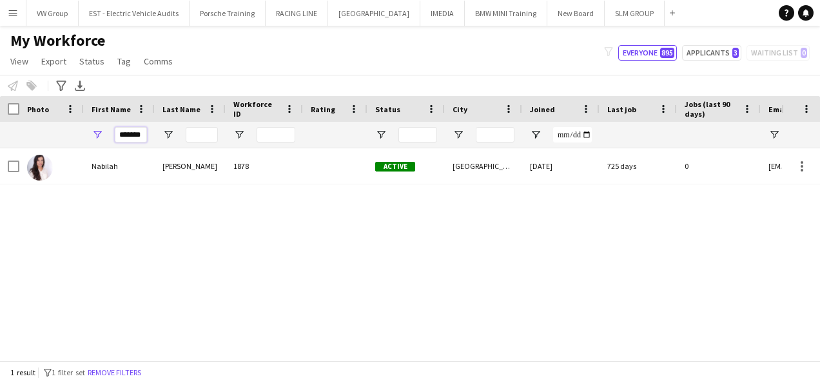
click at [143, 134] on input "*******" at bounding box center [131, 134] width 32 height 15
type input "*"
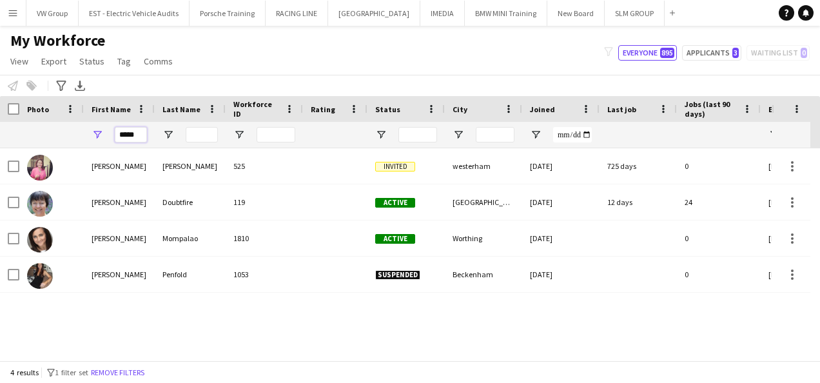
type input "*****"
click at [139, 309] on div "Donna Baldwin 525 Invited westerham 26-09-2019 725 days 0 donsbaldy@yahoo.co.uk…" at bounding box center [390, 249] width 781 height 202
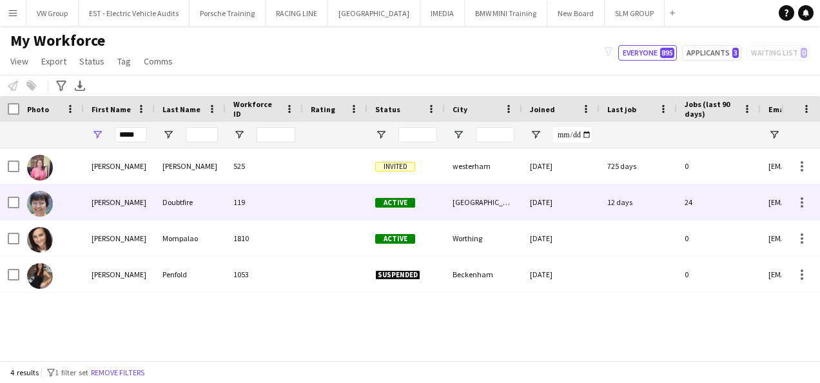
click at [186, 202] on div "Doubtfire" at bounding box center [190, 201] width 71 height 35
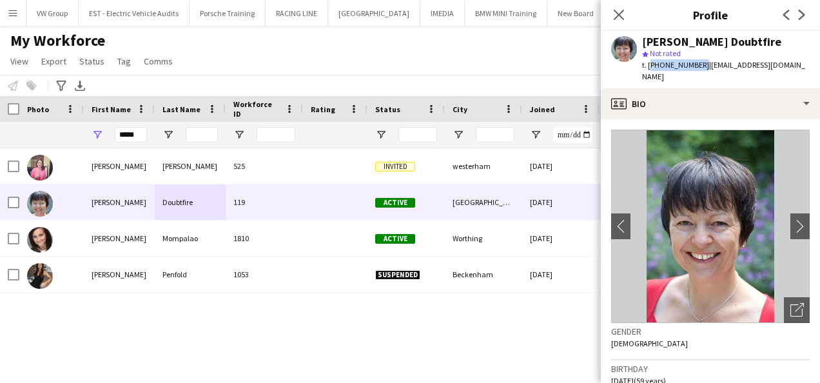
drag, startPoint x: 697, startPoint y: 64, endPoint x: 647, endPoint y: 66, distance: 50.3
click at [647, 66] on span "t. +447952565555" at bounding box center [675, 65] width 67 height 10
drag, startPoint x: 647, startPoint y: 66, endPoint x: 726, endPoint y: 31, distance: 86.0
click at [726, 31] on div "Donna Doubtfire star Not rated t. +447952565555 | donnadoubtfire@hotmail.com" at bounding box center [710, 59] width 219 height 57
drag, startPoint x: 696, startPoint y: 65, endPoint x: 641, endPoint y: 66, distance: 54.8
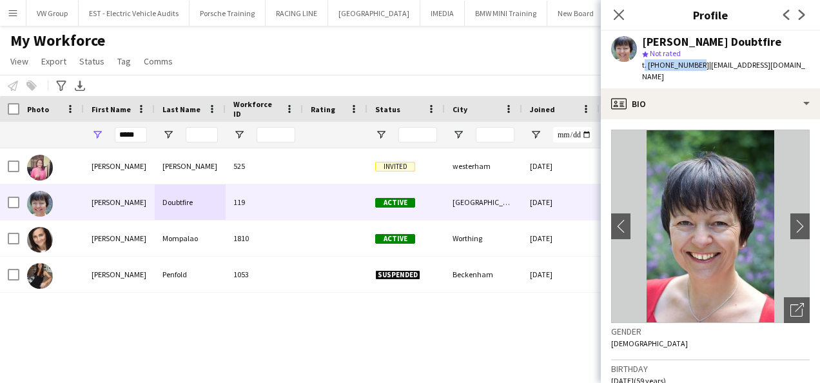
click at [641, 66] on div "Donna Doubtfire star Not rated t. +447952565555 | donnadoubtfire@hotmail.com" at bounding box center [710, 59] width 219 height 57
copy span "t. +44795256555"
click at [618, 13] on icon at bounding box center [618, 14] width 12 height 12
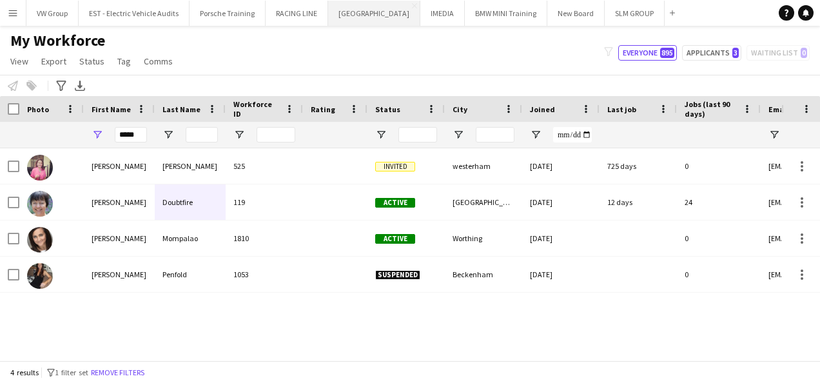
click at [353, 14] on button "SOURCING CITY Close" at bounding box center [374, 13] width 92 height 25
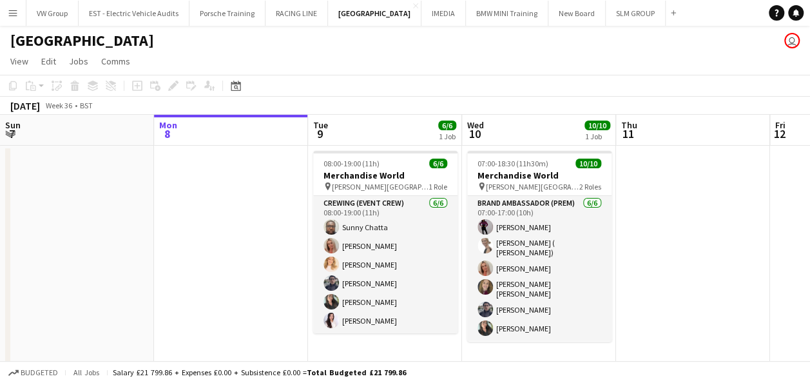
click at [13, 14] on app-icon "Menu" at bounding box center [13, 13] width 10 height 10
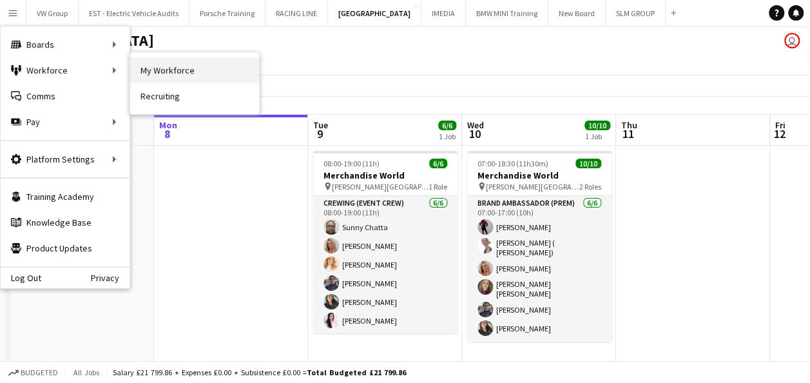
click at [155, 70] on link "My Workforce" at bounding box center [194, 70] width 129 height 26
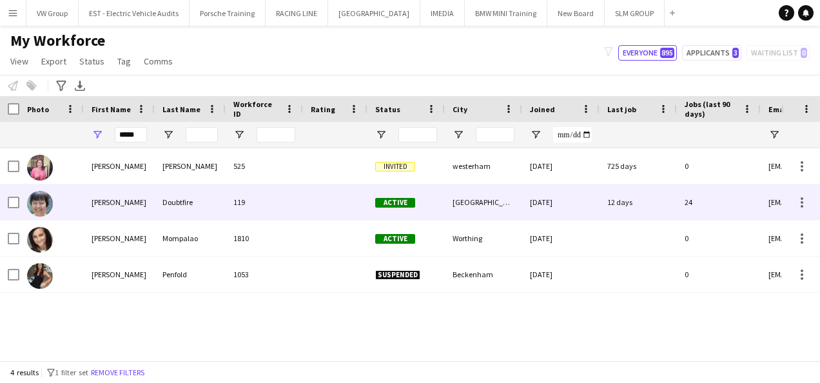
click at [200, 202] on div "Doubtfire" at bounding box center [190, 201] width 71 height 35
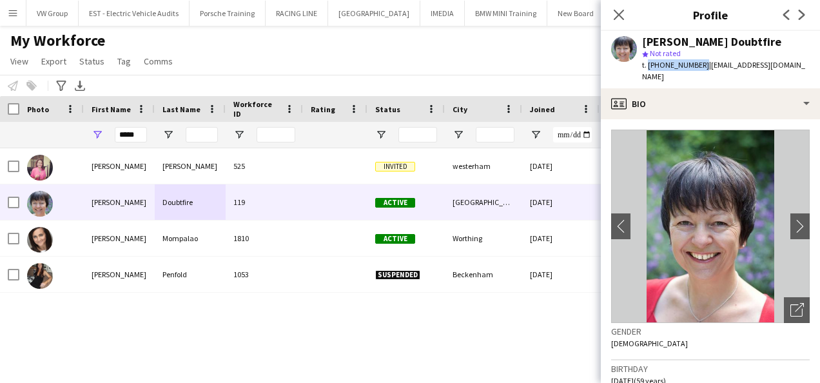
drag, startPoint x: 699, startPoint y: 64, endPoint x: 647, endPoint y: 65, distance: 51.6
click at [647, 65] on span "t. +447952565555" at bounding box center [675, 65] width 67 height 10
copy span "+447952565555"
click at [622, 14] on icon "Close pop-in" at bounding box center [618, 14] width 12 height 12
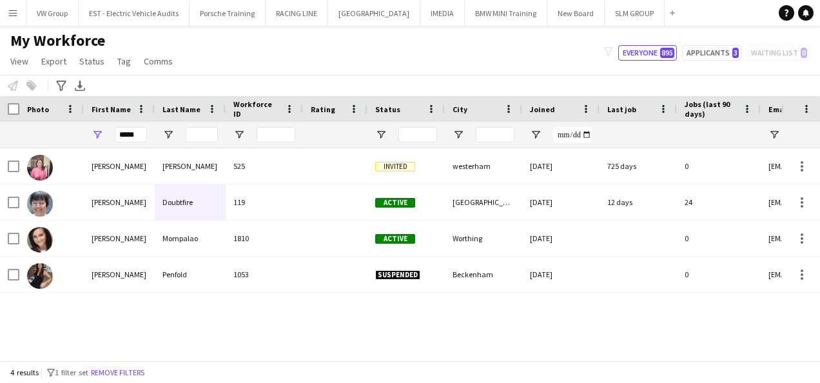
click at [12, 12] on app-icon "Menu" at bounding box center [13, 13] width 10 height 10
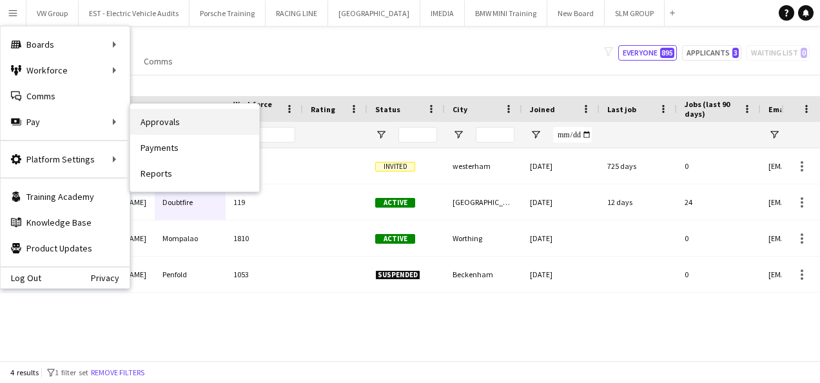
click at [150, 122] on link "Approvals" at bounding box center [194, 122] width 129 height 26
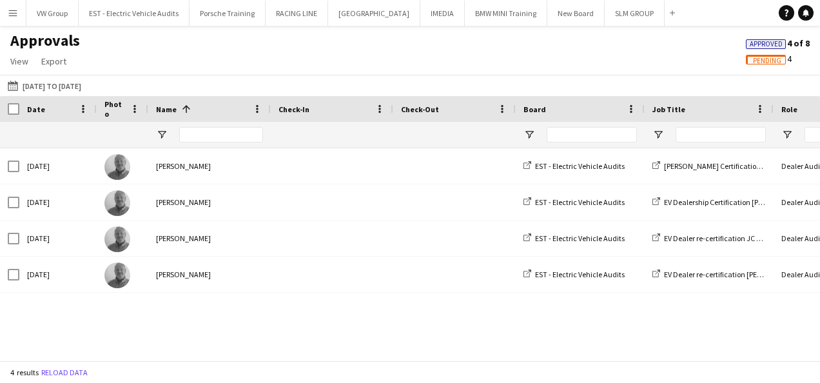
click at [15, 17] on app-icon "Menu" at bounding box center [13, 13] width 10 height 10
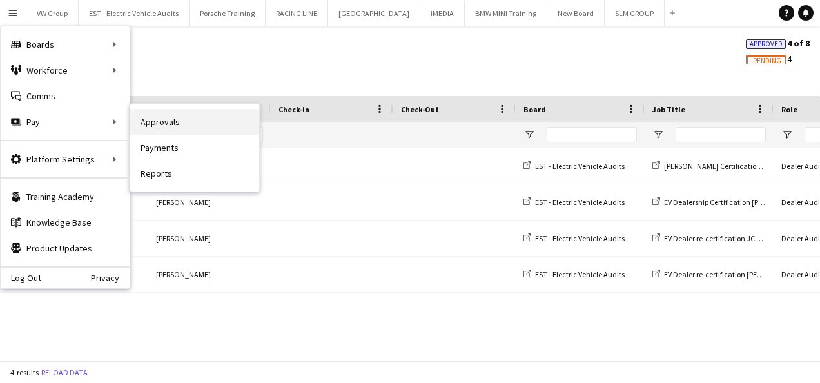
click at [172, 128] on link "Approvals" at bounding box center [194, 122] width 129 height 26
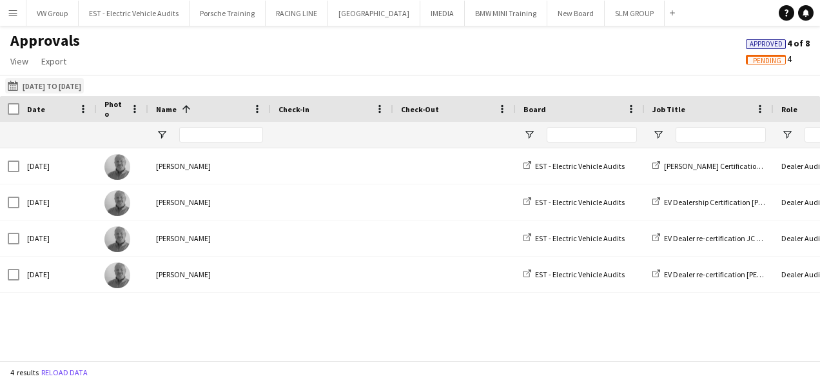
click at [81, 84] on button "01-08-2025 to 04-09-2025 01-08-2025 to 04-09-2025" at bounding box center [44, 85] width 79 height 15
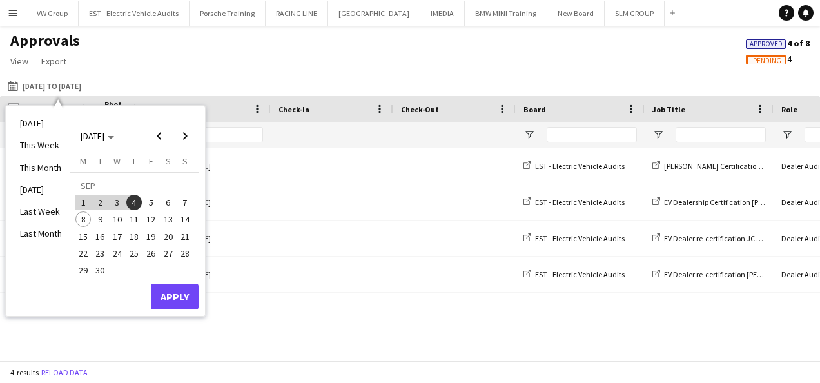
click at [84, 200] on span "1" at bounding box center [82, 202] width 15 height 15
click at [84, 218] on span "8" at bounding box center [82, 218] width 15 height 15
click at [177, 290] on button "Apply" at bounding box center [175, 297] width 48 height 26
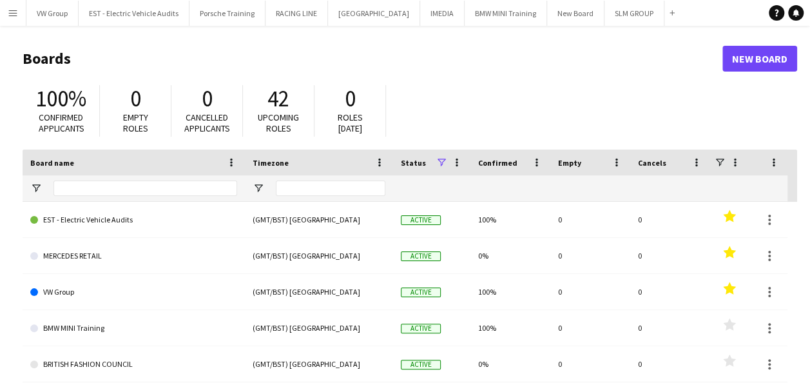
click at [15, 12] on app-icon "Menu" at bounding box center [13, 13] width 10 height 10
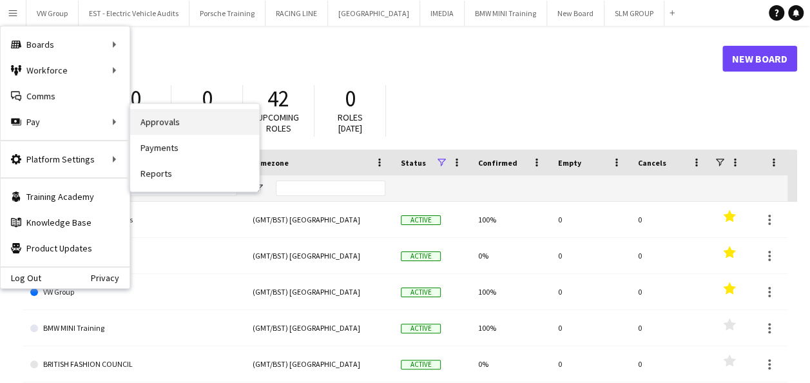
click at [144, 122] on link "Approvals" at bounding box center [194, 122] width 129 height 26
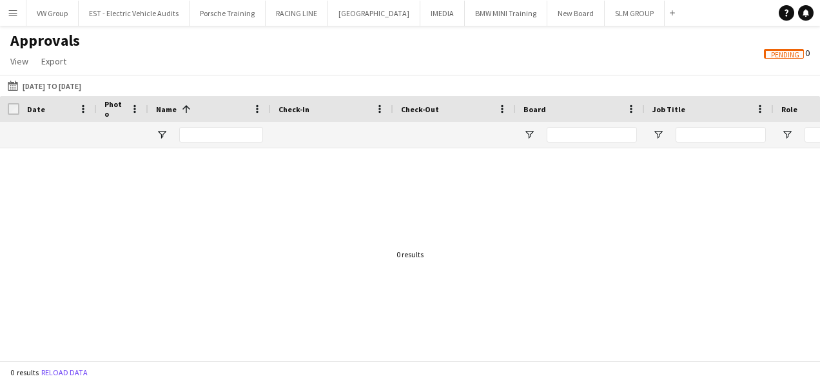
click at [785, 57] on span "Pending" at bounding box center [785, 55] width 28 height 8
click at [12, 13] on app-icon "Menu" at bounding box center [13, 13] width 10 height 10
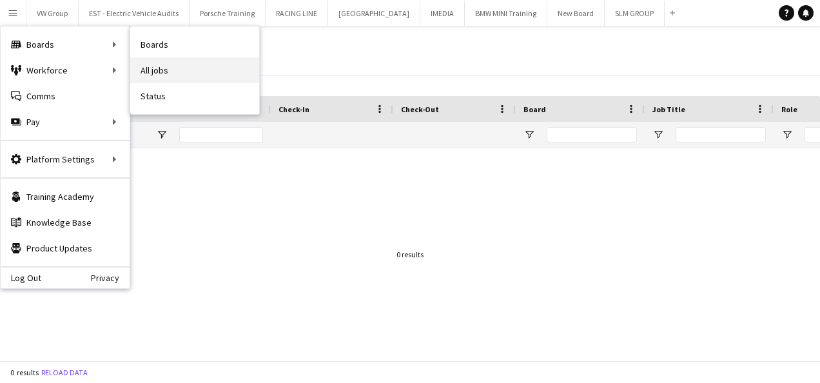
click at [172, 70] on link "All jobs" at bounding box center [194, 70] width 129 height 26
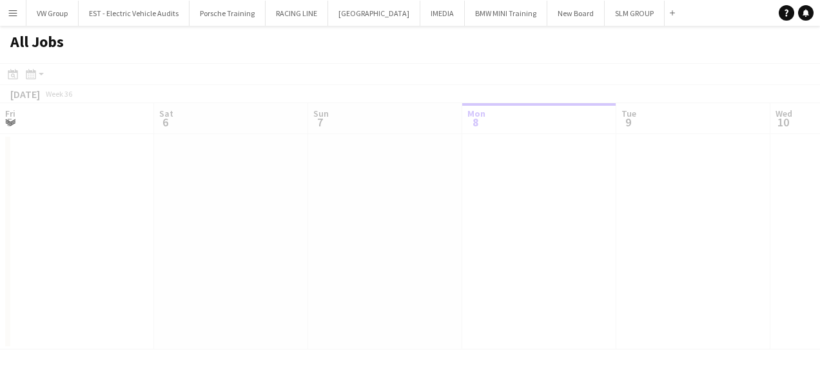
scroll to position [0, 308]
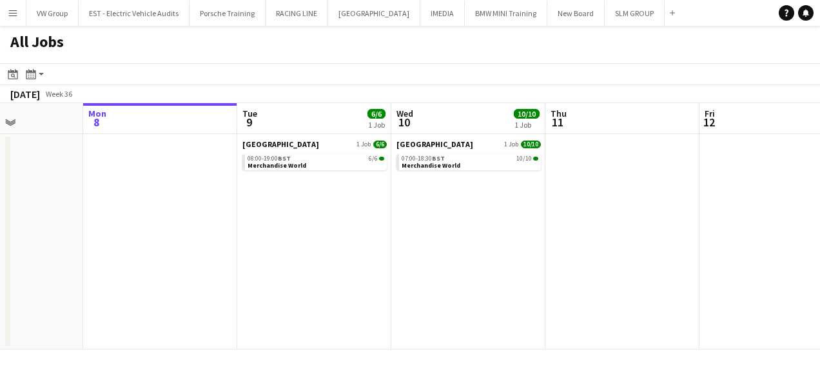
drag, startPoint x: 272, startPoint y: 260, endPoint x: 387, endPoint y: 250, distance: 115.8
click at [275, 257] on app-calendar-viewport "Fri 5 Sat 6 Sun 7 Mon 8 Tue 9 6/6 1 Job Wed 10 10/10 1 Job Thu 11 Fri 12 Sat 13…" at bounding box center [410, 226] width 820 height 246
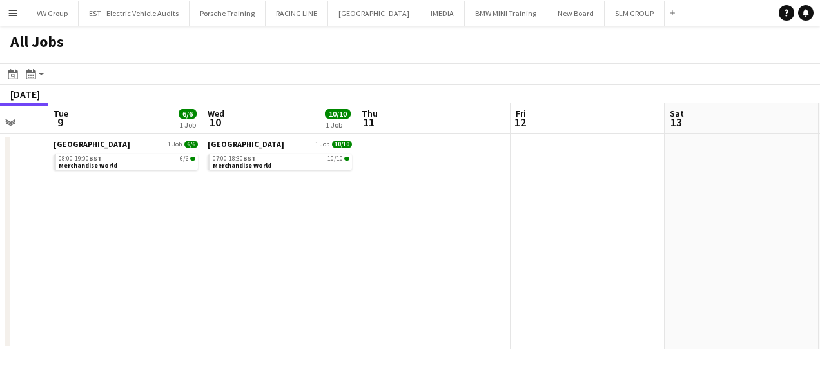
drag, startPoint x: 429, startPoint y: 249, endPoint x: 389, endPoint y: 252, distance: 40.7
click at [273, 260] on app-calendar-viewport "Fri 5 Sat 6 Sun 7 Mon 8 Tue 9 6/6 1 Job Wed 10 10/10 1 Job Thu 11 Fri 12 Sat 13…" at bounding box center [410, 226] width 820 height 246
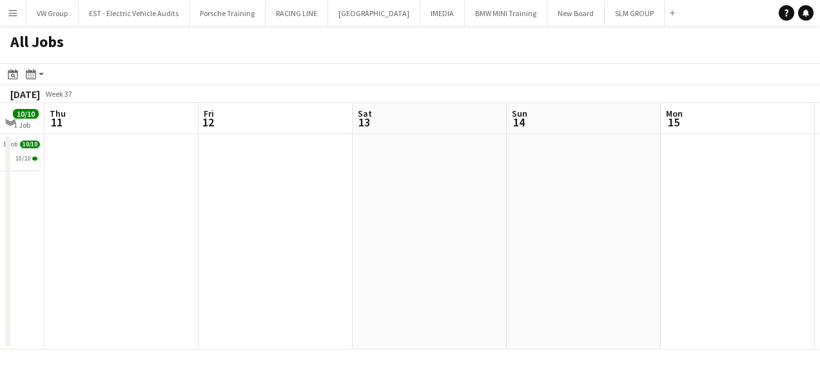
drag, startPoint x: 548, startPoint y: 241, endPoint x: 253, endPoint y: 276, distance: 297.3
click at [263, 275] on app-calendar-viewport "Sun 7 Mon 8 Tue 9 6/6 1 Job Wed 10 10/10 1 Job Thu 11 Fri 12 Sat 13 Sun 14 Mon …" at bounding box center [410, 226] width 820 height 246
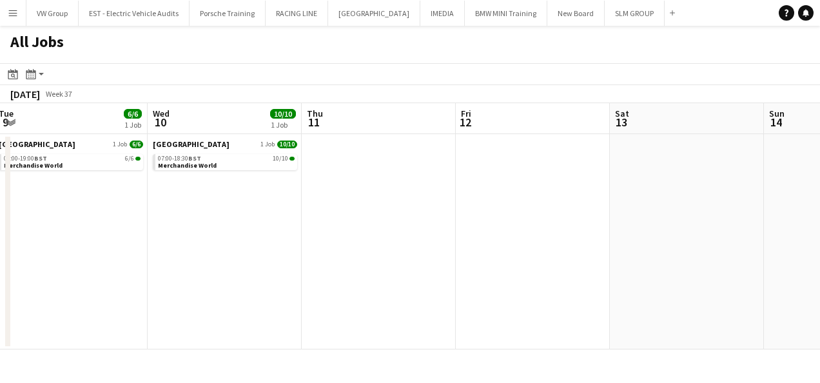
click at [291, 291] on app-all-jobs "All Jobs Date picker [DATE] [DATE] [DATE] M [DATE] T [DATE] W [DATE] T [DATE] F…" at bounding box center [410, 188] width 820 height 324
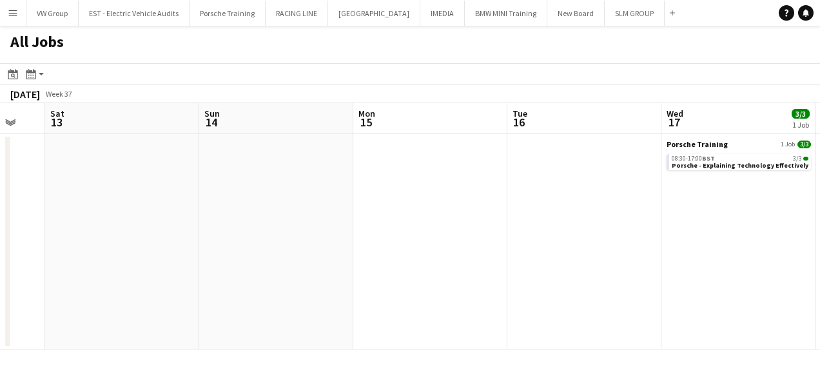
drag, startPoint x: 534, startPoint y: 260, endPoint x: 230, endPoint y: 271, distance: 304.4
click at [230, 275] on app-calendar-viewport "Tue 9 6/6 1 Job Wed 10 10/10 1 Job Thu 11 Fri 12 Sat 13 Sun 14 Mon 15 Tue 16 We…" at bounding box center [410, 226] width 820 height 246
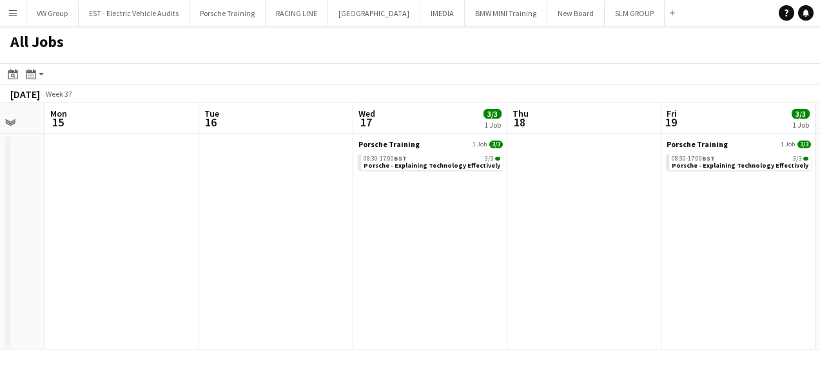
drag, startPoint x: 527, startPoint y: 248, endPoint x: 282, endPoint y: 265, distance: 245.6
click at [258, 266] on app-calendar-viewport "Thu 11 Fri 12 Sat 13 Sun 14 Mon 15 Tue 16 Wed 17 3/3 1 Job Thu 18 Fri 19 3/3 1 …" at bounding box center [410, 226] width 820 height 246
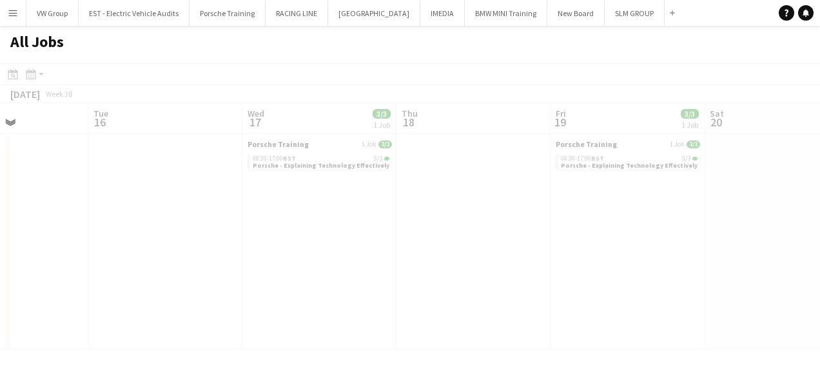
drag, startPoint x: 413, startPoint y: 257, endPoint x: 306, endPoint y: 271, distance: 107.4
click at [266, 274] on app-calendar-viewport "Sat 13 Sun 14 Mon 15 Tue 16 Wed 17 3/3 1 Job Thu 18 Fri 19 3/3 1 Job Sat 20 Sun…" at bounding box center [410, 226] width 820 height 246
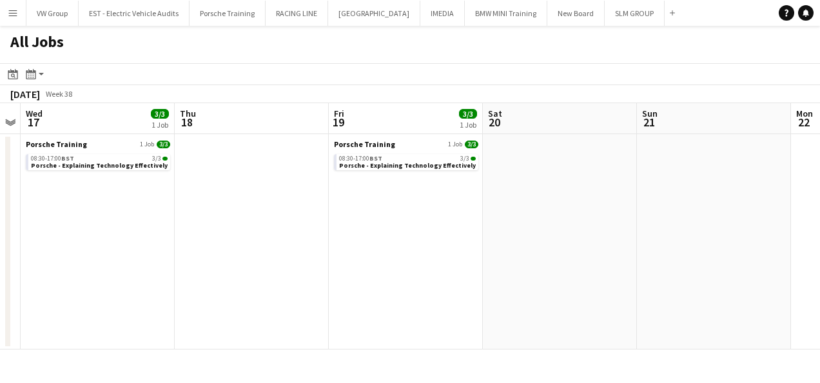
drag, startPoint x: 397, startPoint y: 263, endPoint x: 295, endPoint y: 277, distance: 102.7
click at [282, 280] on app-calendar-viewport "Sat 13 Sun 14 Mon 15 Tue 16 Wed 17 3/3 1 Job Thu 18 Fri 19 3/3 1 Job Sat 20 Sun…" at bounding box center [410, 226] width 820 height 246
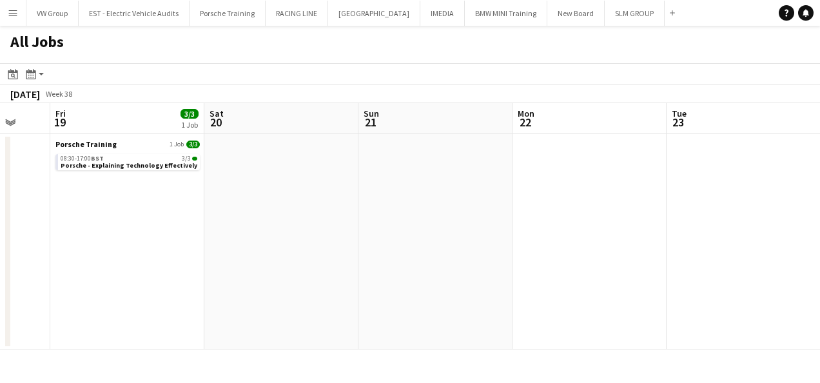
drag, startPoint x: 367, startPoint y: 279, endPoint x: 286, endPoint y: 286, distance: 81.5
click at [230, 289] on app-calendar-viewport "Mon 15 Tue 16 Wed 17 3/3 1 Job Thu 18 Fri 19 3/3 1 Job Sat 20 Sun 21 Mon 22 Tue…" at bounding box center [410, 226] width 820 height 246
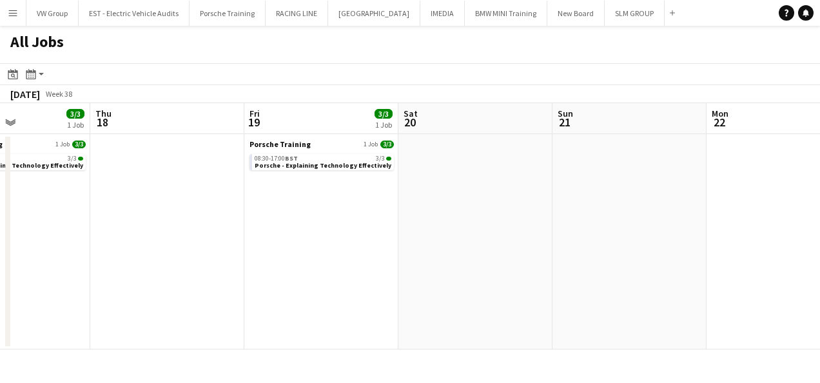
drag, startPoint x: 401, startPoint y: 280, endPoint x: 171, endPoint y: 304, distance: 230.8
click at [170, 306] on app-calendar-viewport "Mon 15 Tue 16 Wed 17 3/3 1 Job Thu 18 Fri 19 3/3 1 Job Sat 20 Sun 21 Mon 22 Tue…" at bounding box center [410, 226] width 820 height 246
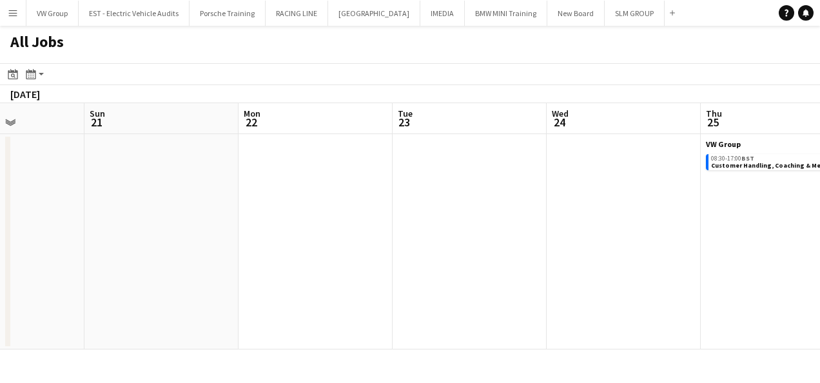
drag, startPoint x: 202, startPoint y: 290, endPoint x: 317, endPoint y: 275, distance: 116.3
click at [190, 290] on app-calendar-viewport "Wed 17 3/3 1 Job Thu 18 Fri 19 3/3 1 Job Sat 20 Sun 21 Mon 22 Tue 23 Wed 24 Thu…" at bounding box center [410, 226] width 820 height 246
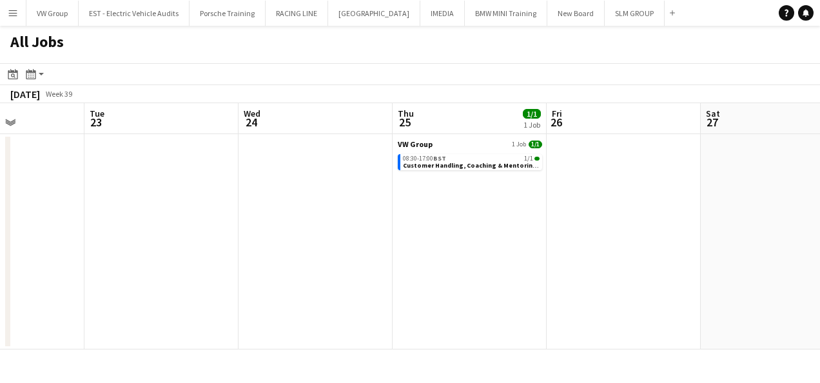
click at [208, 284] on app-all-jobs "All Jobs Date picker [DATE] [DATE] [DATE] M [DATE] T [DATE] W [DATE] T [DATE] F…" at bounding box center [410, 188] width 820 height 324
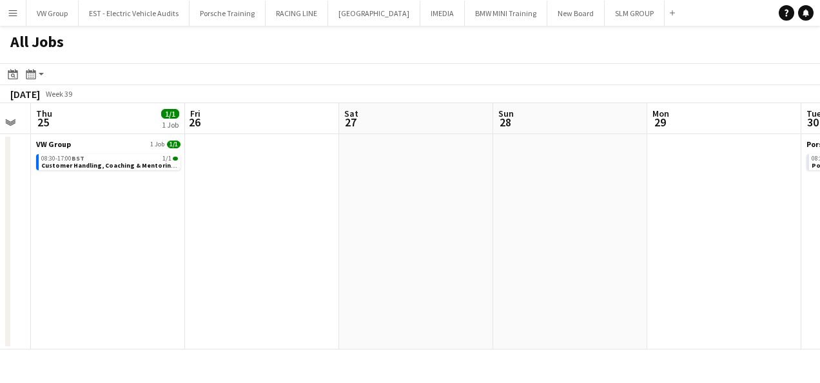
drag, startPoint x: 409, startPoint y: 253, endPoint x: 365, endPoint y: 258, distance: 44.7
click at [160, 281] on app-calendar-viewport "Sun 21 Mon 22 Tue 23 Wed 24 Thu 25 1/1 1 Job Fri 26 Sat 27 Sun 28 Mon 29 Tue 30…" at bounding box center [410, 226] width 820 height 246
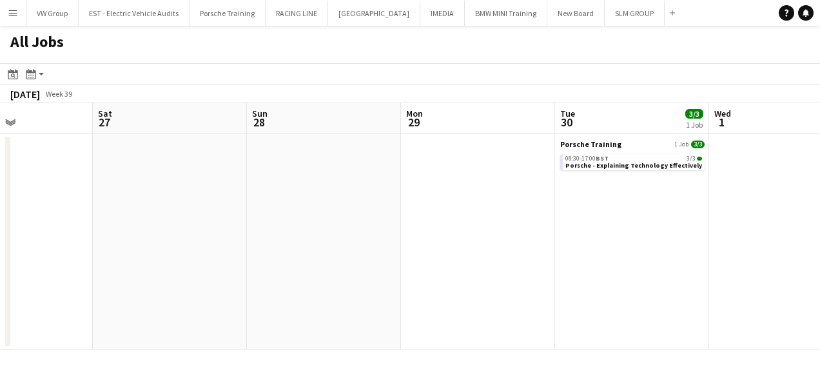
drag, startPoint x: 469, startPoint y: 250, endPoint x: 210, endPoint y: 284, distance: 261.3
click at [217, 285] on app-calendar-viewport "Tue 23 Wed 24 Thu 25 1/1 1 Job Fri 26 Sat 27 Sun 28 Mon 29 Tue 30 3/3 1 Job Wed…" at bounding box center [410, 226] width 820 height 246
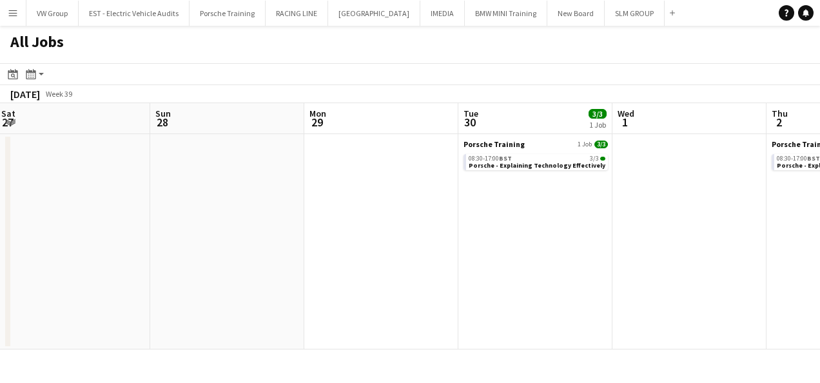
drag, startPoint x: 406, startPoint y: 268, endPoint x: 257, endPoint y: 286, distance: 150.6
click at [172, 293] on app-calendar-viewport "Thu 25 1/1 1 Job Fri 26 Sat 27 Sun 28 Mon 29 Tue 30 3/3 1 Job Wed 1 Thu 2 3/3 1…" at bounding box center [410, 226] width 820 height 246
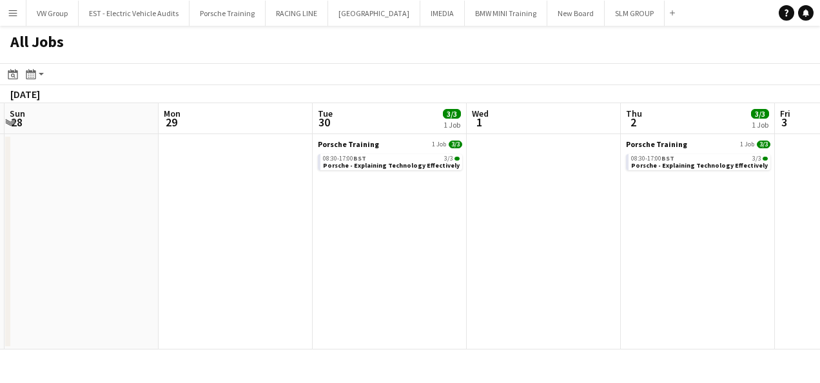
click at [210, 292] on app-calendar-viewport "Thu 25 1/1 1 Job Fri 26 Sat 27 Sun 28 Mon 29 Tue 30 3/3 1 Job Wed 1 Thu 2 3/3 1…" at bounding box center [410, 226] width 820 height 246
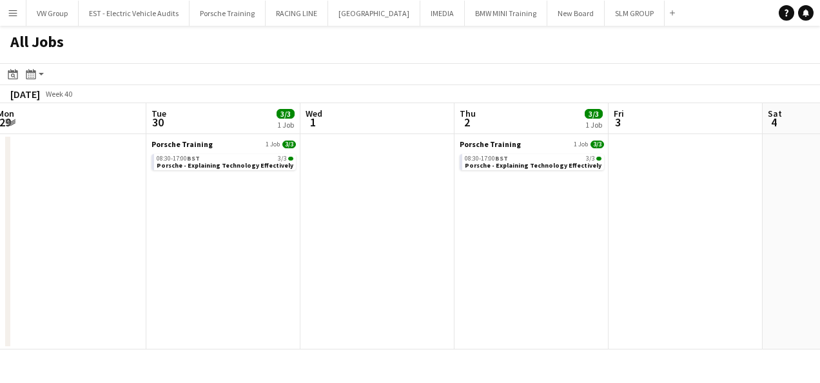
click at [173, 293] on app-all-jobs "All Jobs Date picker [DATE] [DATE] [DATE] M [DATE] T [DATE] W [DATE] T [DATE] F…" at bounding box center [410, 188] width 820 height 324
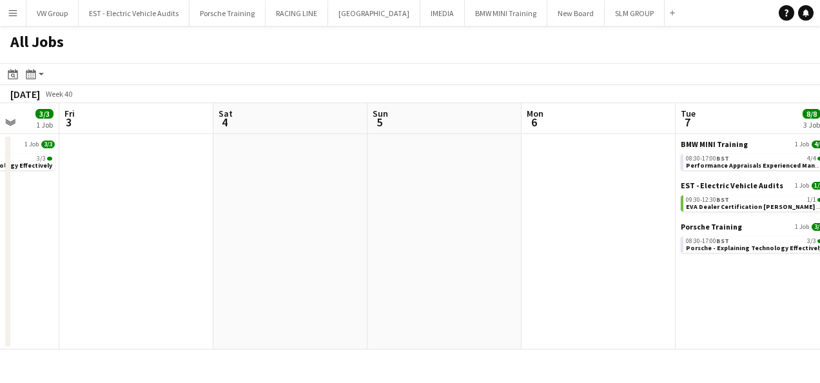
drag, startPoint x: 451, startPoint y: 260, endPoint x: 160, endPoint y: 295, distance: 293.4
click at [164, 295] on app-calendar-viewport "Mon 29 Tue 30 3/3 1 Job Wed 1 Thu 2 3/3 1 Job Fri 3 Sat 4 Sun 5 Mon 6 Tue 7 8/8…" at bounding box center [410, 226] width 820 height 246
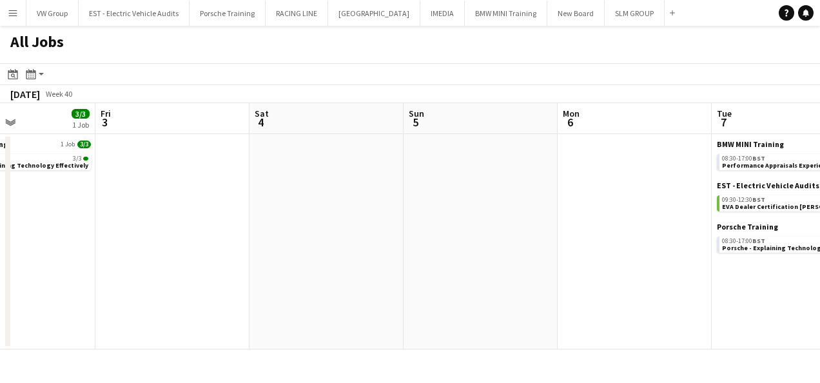
drag, startPoint x: 406, startPoint y: 260, endPoint x: 157, endPoint y: 304, distance: 252.7
click at [174, 304] on app-calendar-viewport "Mon 29 Tue 30 3/3 1 Job Wed 1 Thu 2 3/3 1 Job Fri 3 Sat 4 Sun 5 Mon 6 Tue 7 8/8…" at bounding box center [410, 226] width 820 height 246
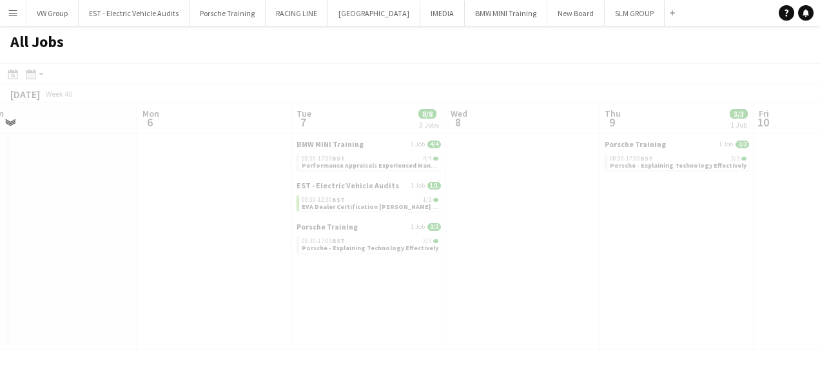
drag, startPoint x: 397, startPoint y: 280, endPoint x: 171, endPoint y: 307, distance: 227.9
click at [190, 307] on app-all-jobs "All Jobs Date picker [DATE] [DATE] [DATE] M [DATE] T [DATE] W [DATE] T [DATE] F…" at bounding box center [410, 188] width 820 height 324
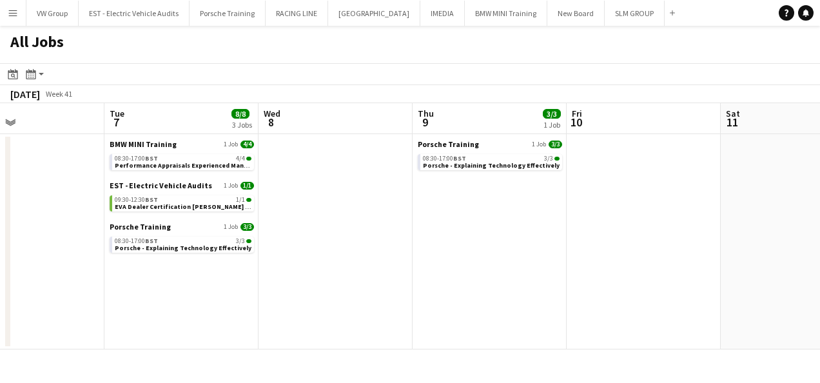
drag, startPoint x: 429, startPoint y: 278, endPoint x: 183, endPoint y: 301, distance: 246.6
click at [228, 297] on app-calendar-viewport "Fri 3 Sat 4 Sun 5 Mon 6 Tue 7 8/8 3 Jobs Wed 8 Thu 9 3/3 1 Job Fri 10 Sat 11 Su…" at bounding box center [410, 226] width 820 height 246
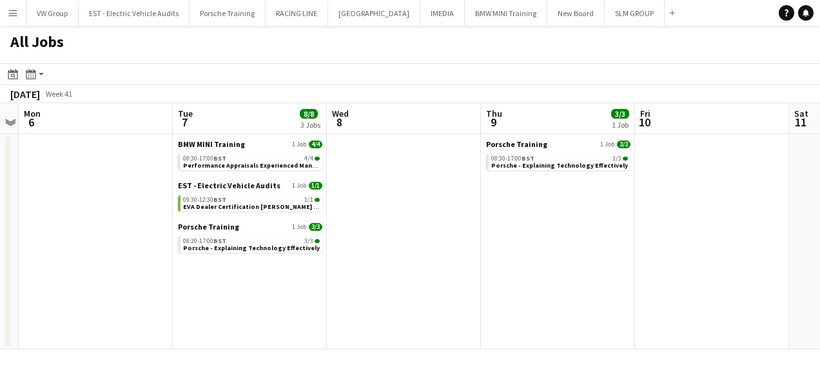
drag, startPoint x: 276, startPoint y: 299, endPoint x: 256, endPoint y: 297, distance: 20.1
click at [250, 298] on app-calendar-viewport "Fri 3 Sat 4 Sun 5 Mon 6 Tue 7 8/8 3 Jobs Wed 8 Thu 9 3/3 1 Job Fri 10 Sat 11 Su…" at bounding box center [410, 226] width 820 height 246
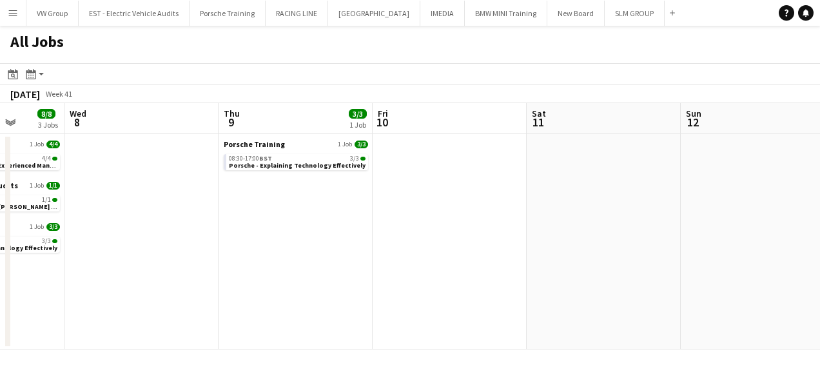
click at [250, 273] on app-all-jobs "All Jobs Date picker [DATE] [DATE] [DATE] M [DATE] T [DATE] W [DATE] T [DATE] F…" at bounding box center [410, 188] width 820 height 324
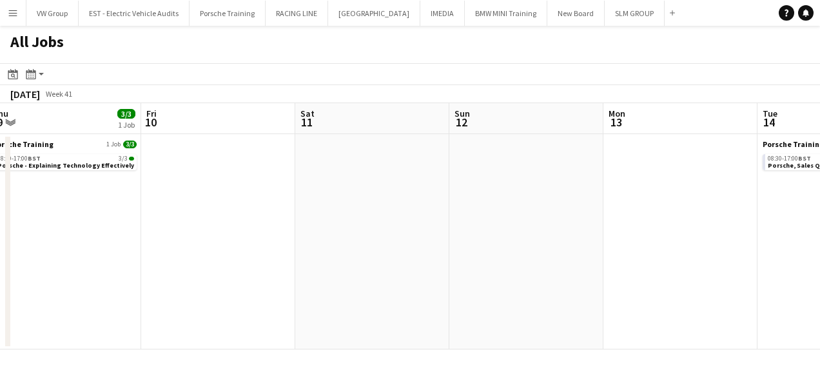
drag, startPoint x: 489, startPoint y: 242, endPoint x: 334, endPoint y: 266, distance: 157.2
click at [297, 270] on app-calendar-viewport "Tue 7 8/8 3 Jobs Wed 8 Thu 9 3/3 1 Job Fri 10 Sat 11 Sun 12 Mon 13 Tue 14 3/3 1…" at bounding box center [410, 226] width 820 height 246
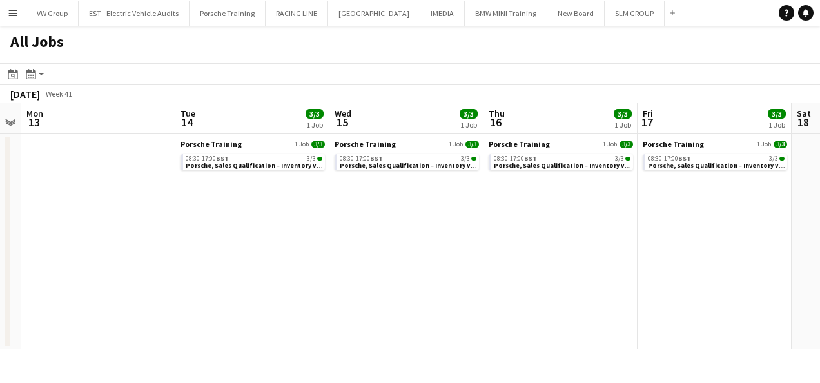
drag, startPoint x: 405, startPoint y: 262, endPoint x: 412, endPoint y: 260, distance: 7.2
click at [338, 268] on app-calendar-viewport "Thu 9 3/3 1 Job Fri 10 Sat 11 Sun 12 Mon 13 Tue 14 3/3 1 Job Wed 15 3/3 1 Job T…" at bounding box center [410, 226] width 820 height 246
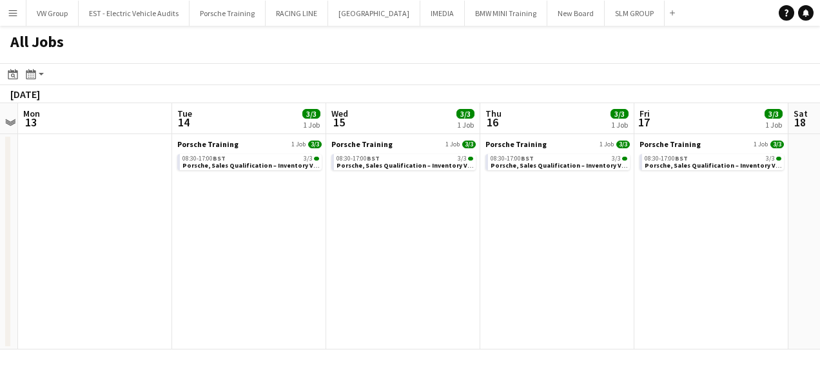
click at [351, 284] on app-all-jobs "All Jobs Date picker [DATE] [DATE] [DATE] M [DATE] T [DATE] W [DATE] T [DATE] F…" at bounding box center [410, 188] width 820 height 324
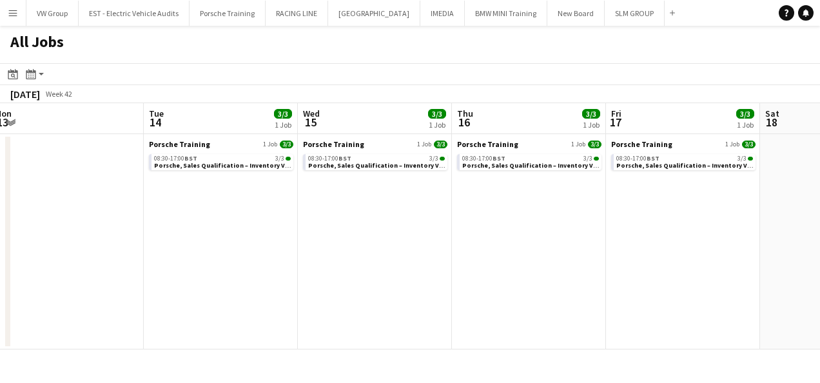
click at [343, 291] on app-calendar-viewport "Sat 11 Sun 12 Mon 13 Tue 14 3/3 1 Job Wed 15 3/3 1 Job Thu 16 3/3 1 Job Fri 17 …" at bounding box center [410, 226] width 820 height 246
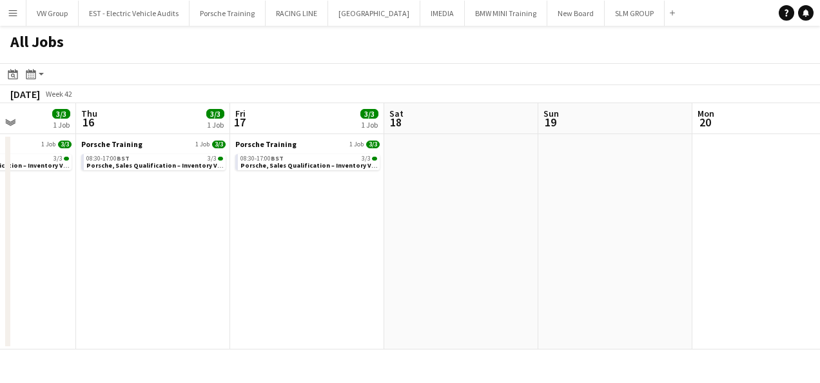
drag, startPoint x: 360, startPoint y: 295, endPoint x: 347, endPoint y: 299, distance: 14.1
click at [334, 301] on app-calendar-viewport "Mon 13 Tue 14 3/3 1 Job Wed 15 3/3 1 Job Thu 16 3/3 1 Job Fri 17 3/3 1 Job Sat …" at bounding box center [410, 226] width 820 height 246
